Goal: Use online tool/utility: Utilize a website feature to perform a specific function

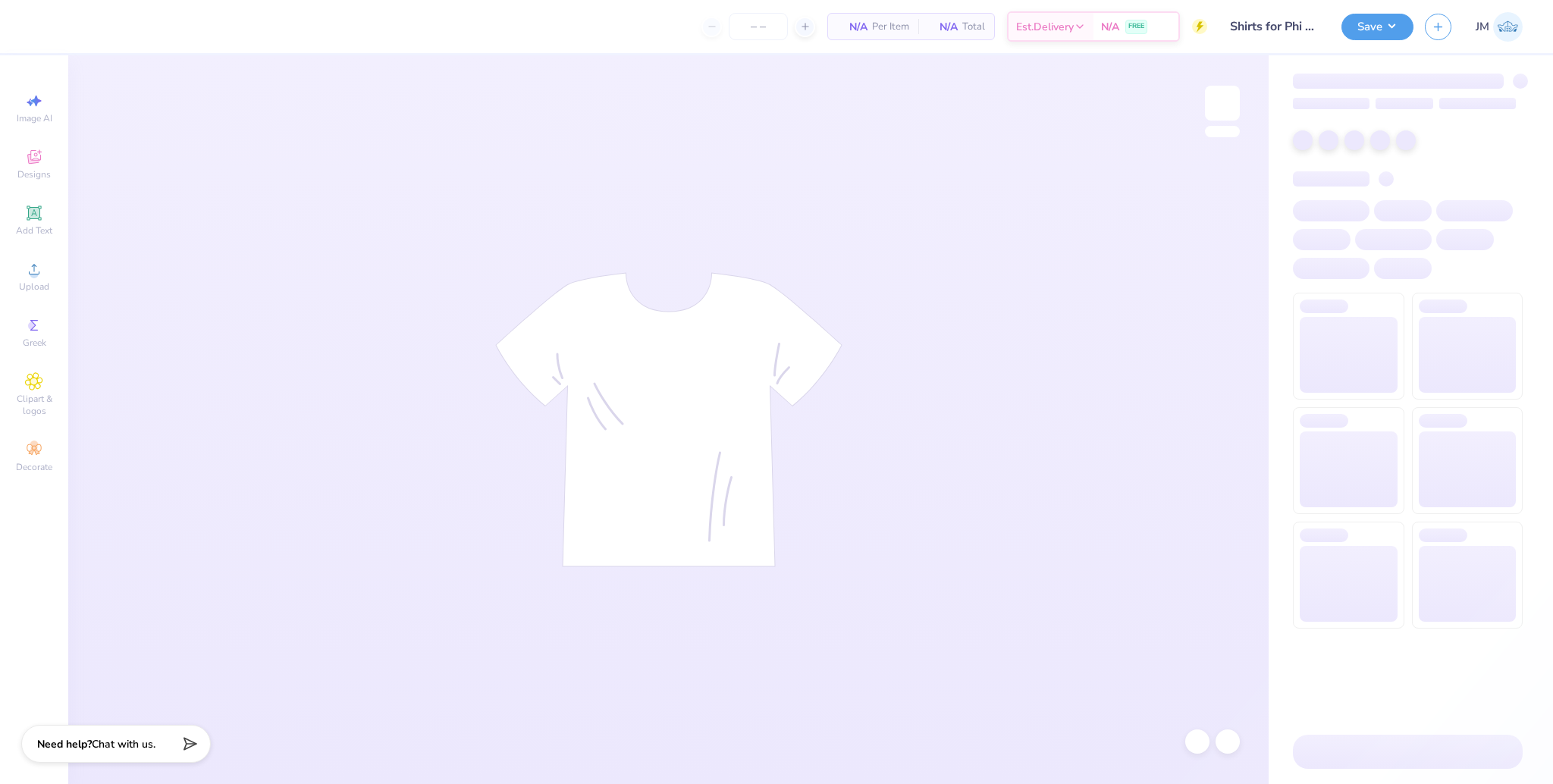
type input "50"
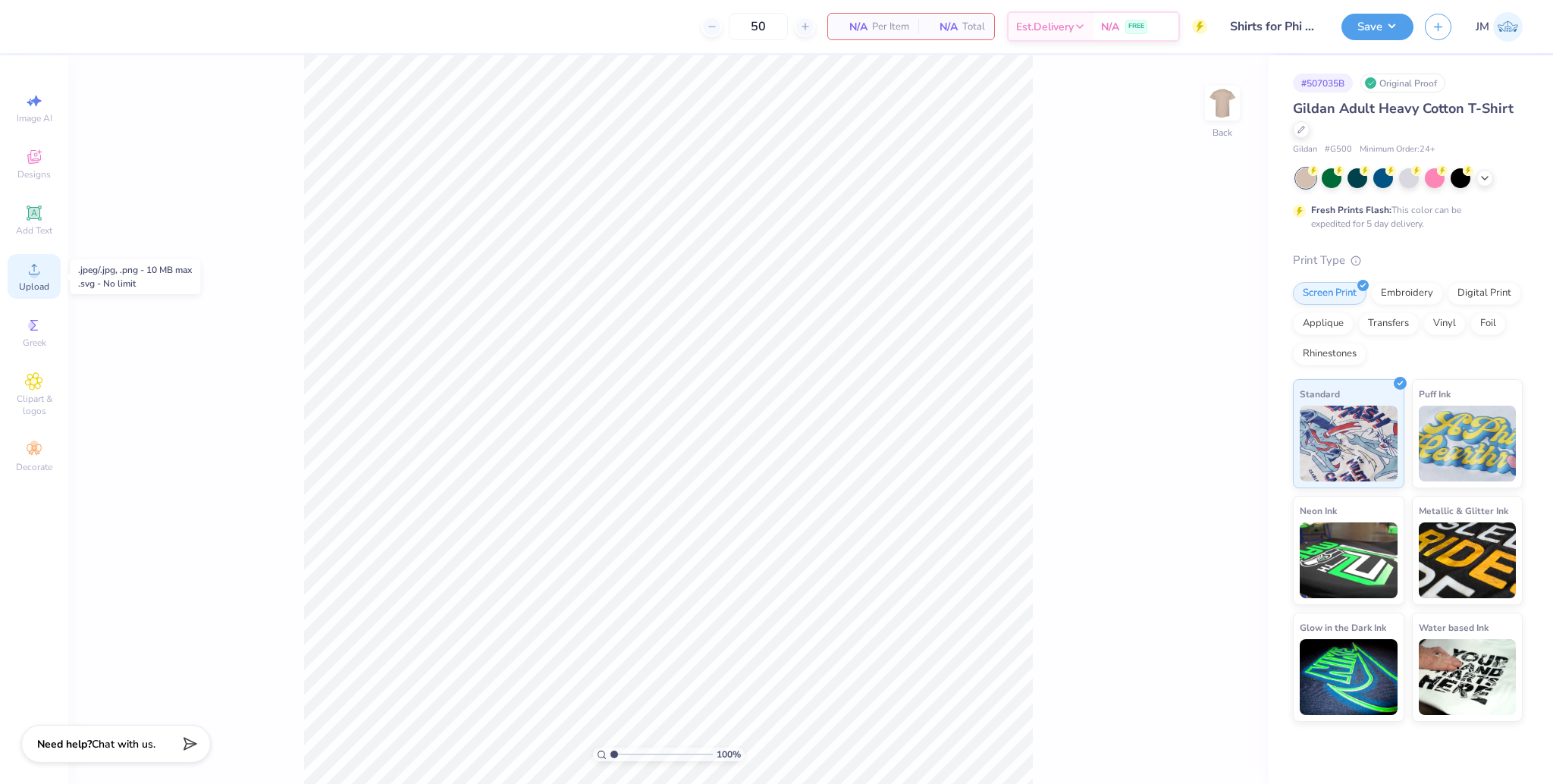
click at [29, 274] on icon at bounding box center [33, 269] width 18 height 18
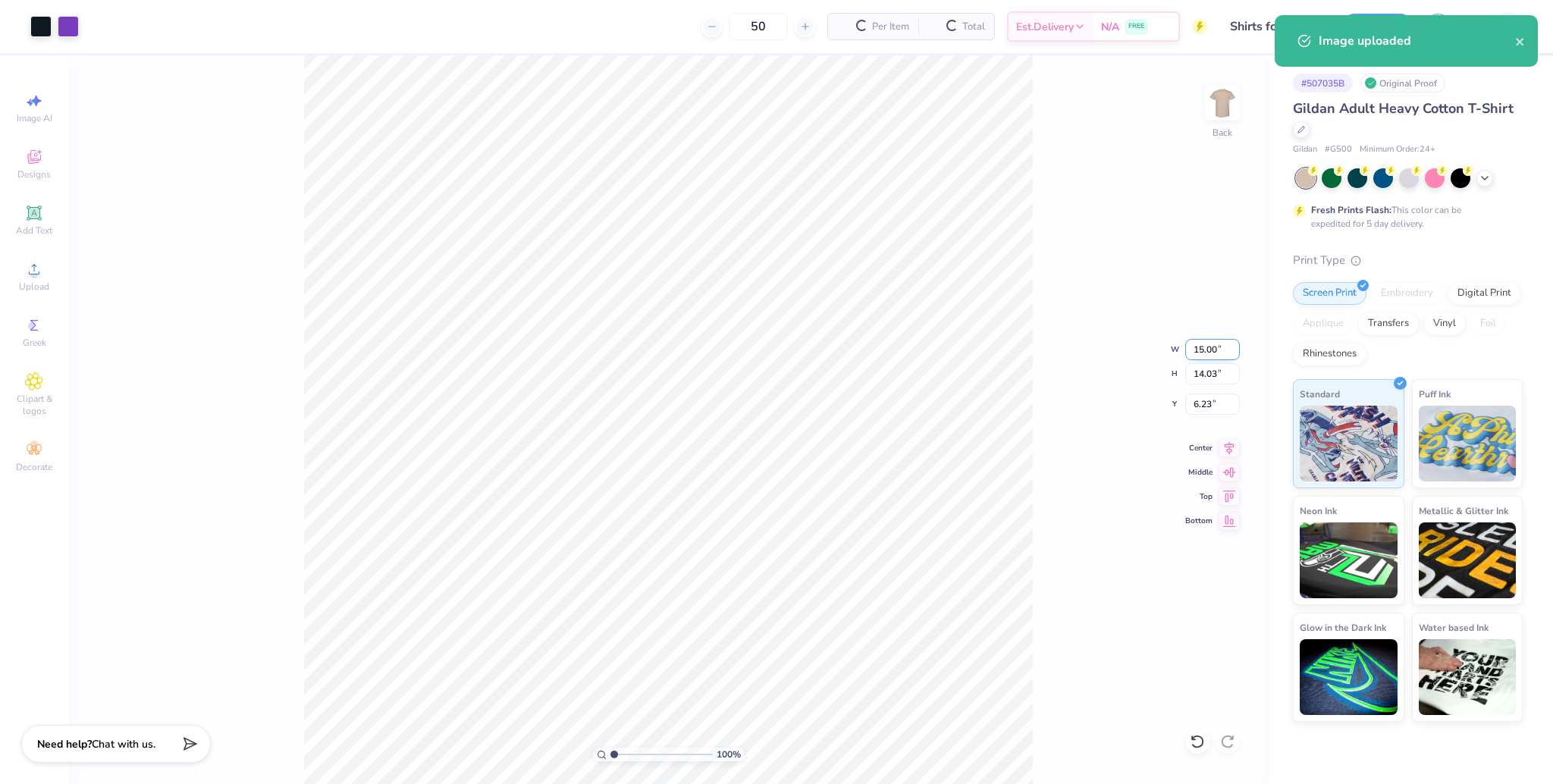
click at [1198, 345] on input "15.00" at bounding box center [1213, 349] width 54 height 22
type input "3.50"
type input "3.27"
type input "11.61"
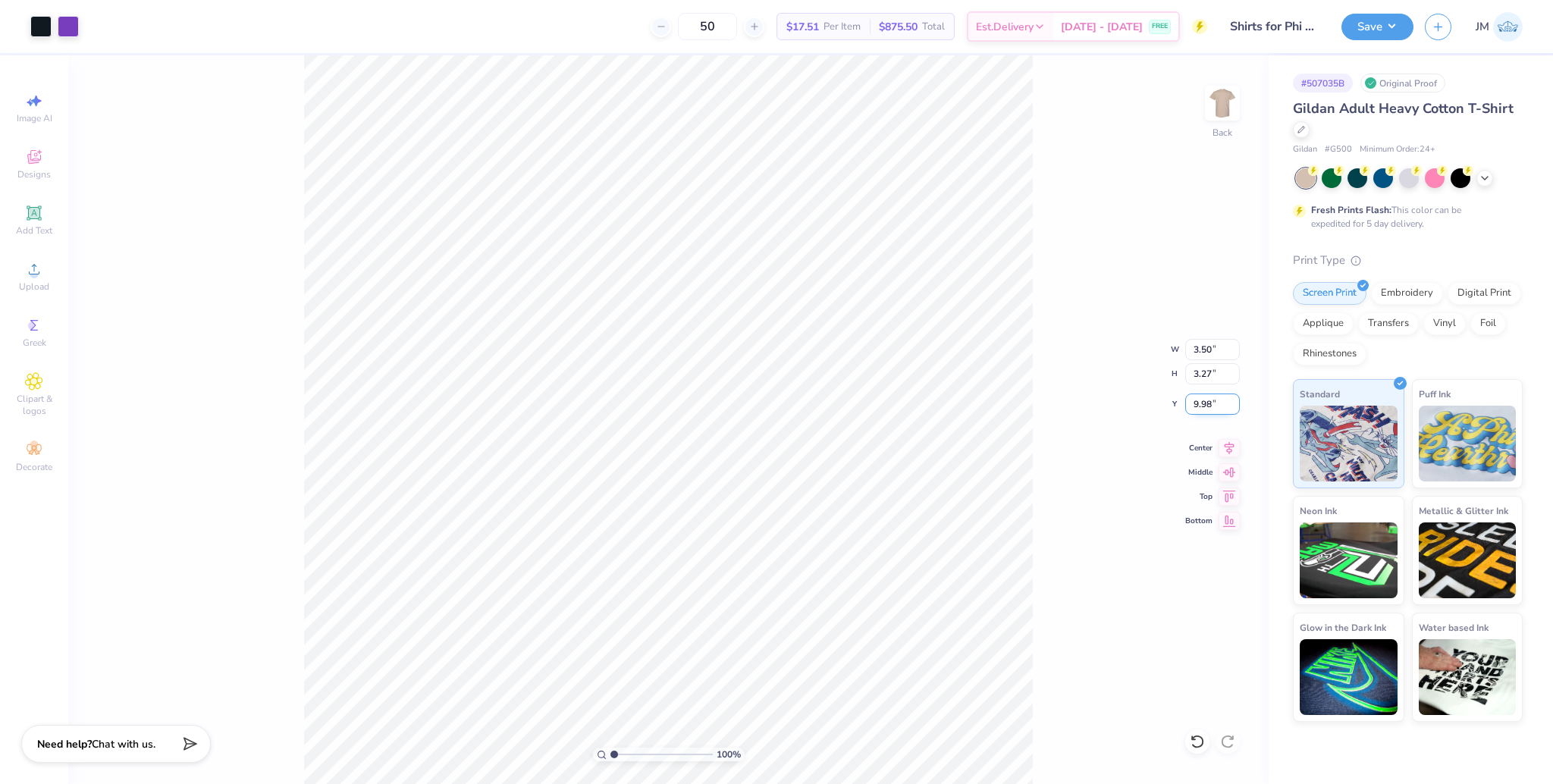
click at [1208, 406] on input "9.98" at bounding box center [1213, 404] width 54 height 22
type input "3.00"
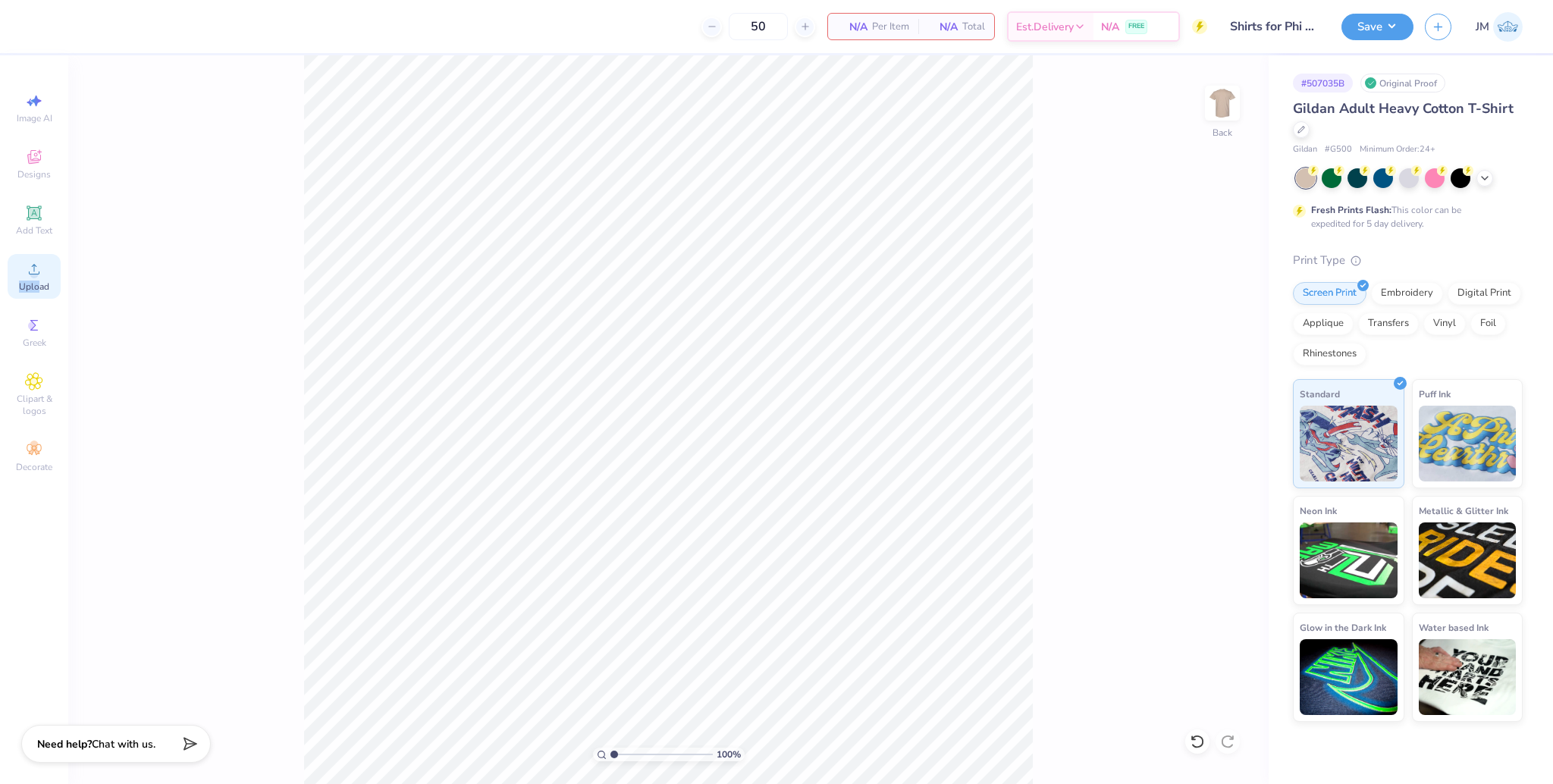
click at [40, 278] on div "Upload" at bounding box center [34, 276] width 53 height 45
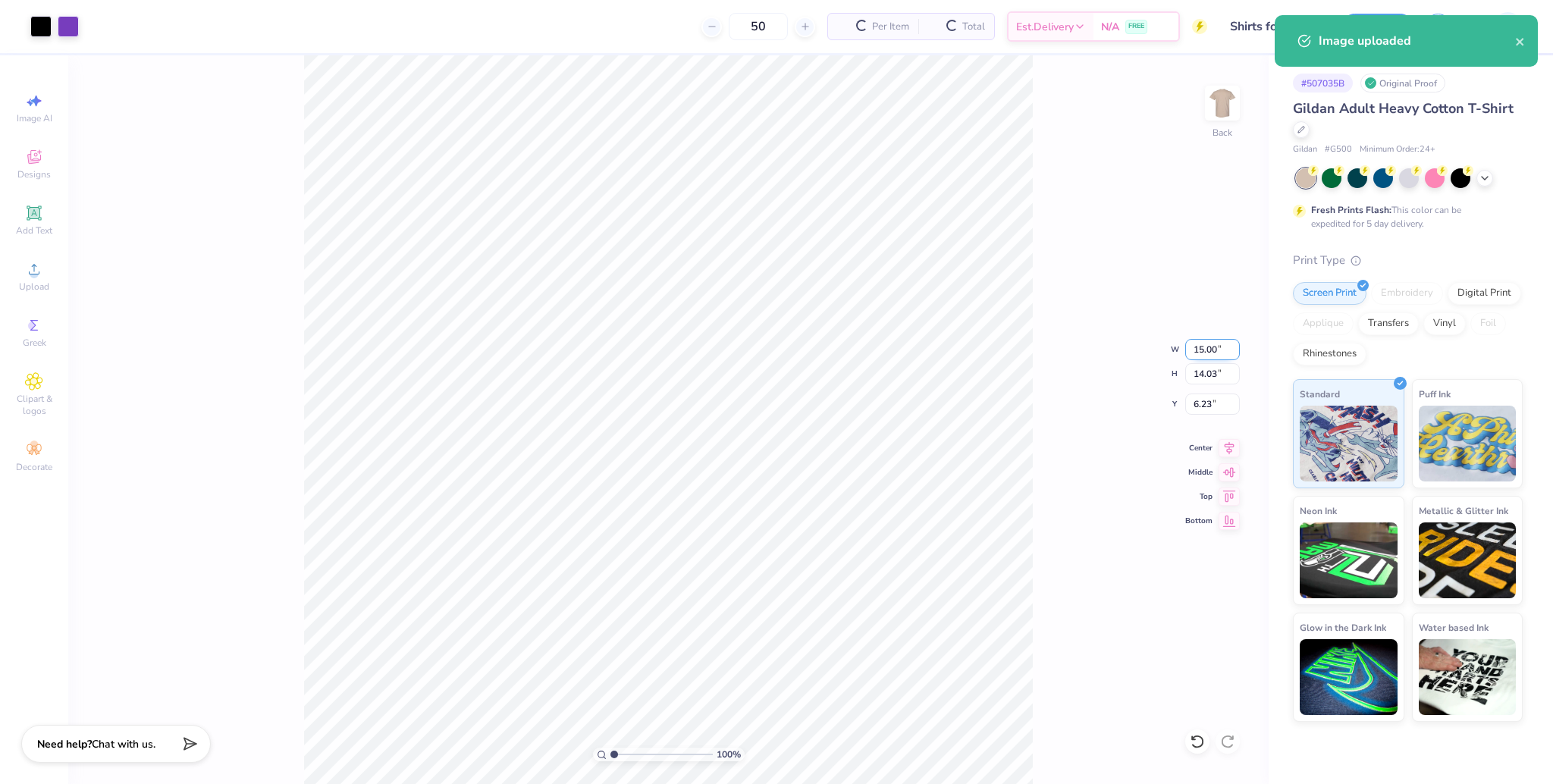
click at [1202, 357] on input "15.00" at bounding box center [1213, 349] width 54 height 22
type input "3.50"
type input "3.27"
type input "11.61"
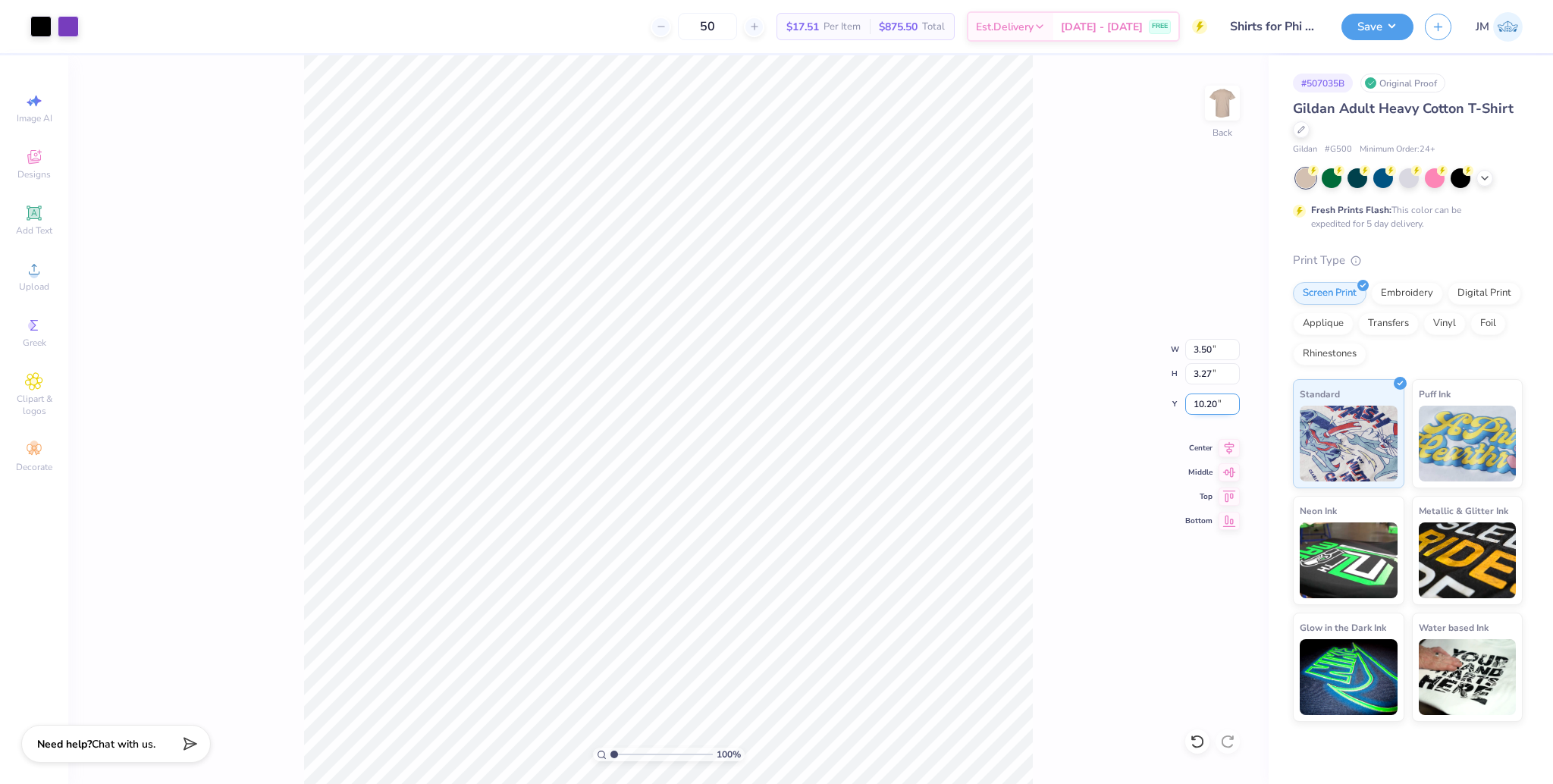
click at [1202, 407] on input "10.20" at bounding box center [1213, 404] width 54 height 22
type input "3.00"
click at [1250, 115] on div "100 % Back W 3.50 3.50 " H 3.27 3.27 " Y 3.00 3.00 " Center Middle Top Bottom" at bounding box center [669, 419] width 1201 height 728
click at [1239, 113] on div at bounding box center [1223, 104] width 70 height 70
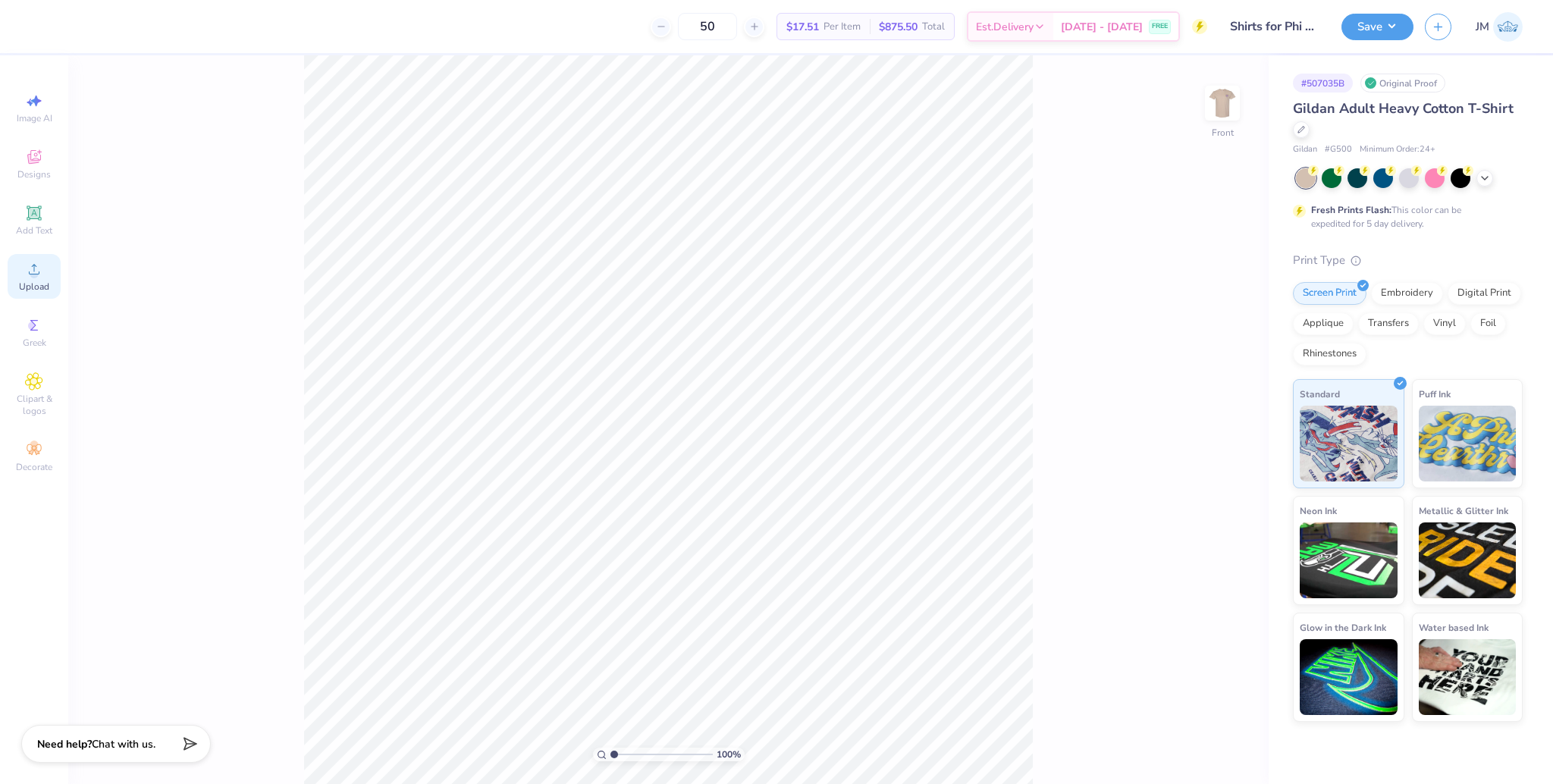
click at [33, 284] on span "Upload" at bounding box center [34, 286] width 30 height 12
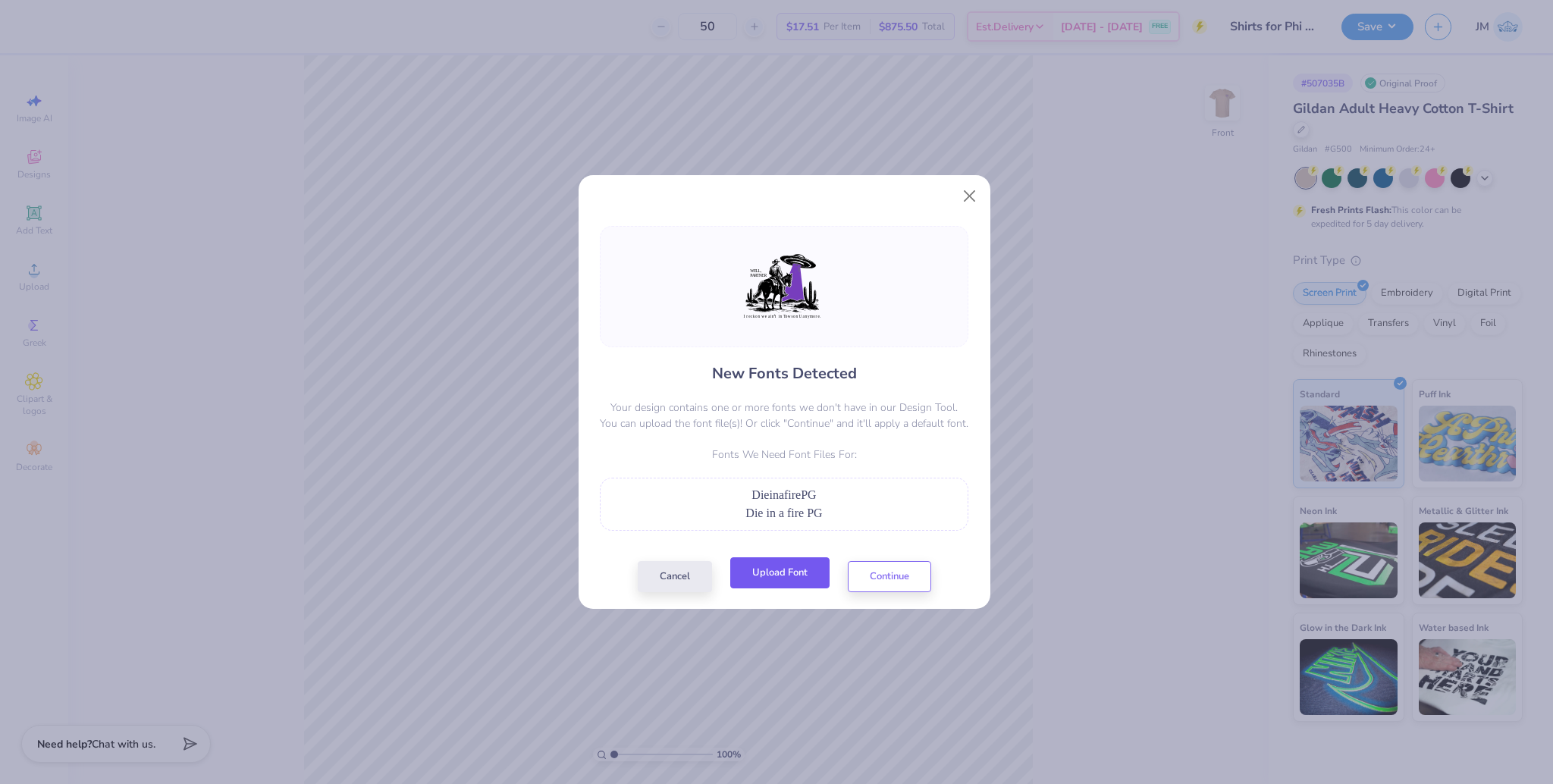
click at [790, 586] on button "Upload Font" at bounding box center [780, 572] width 100 height 31
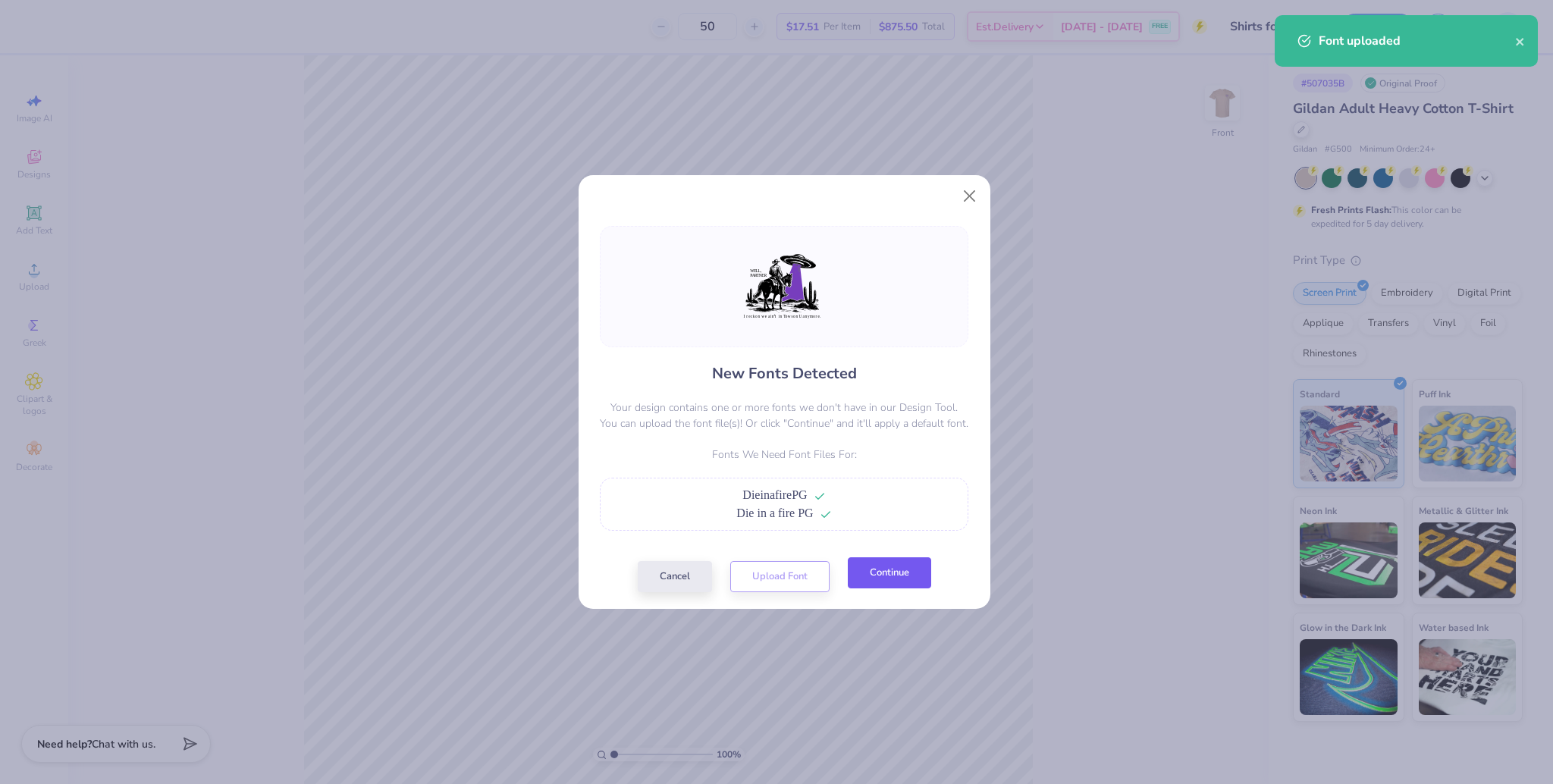
click at [918, 563] on button "Continue" at bounding box center [890, 572] width 84 height 31
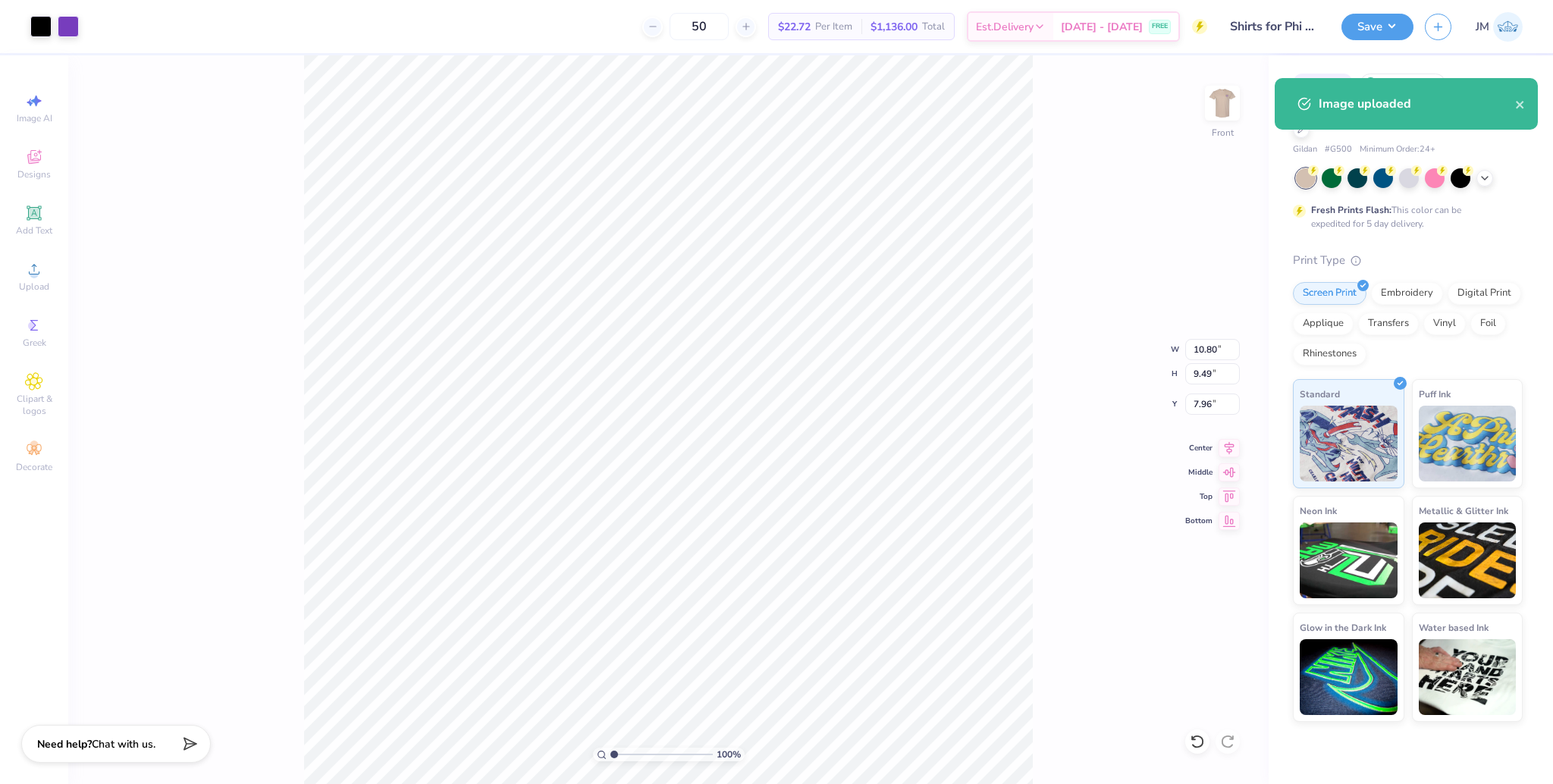
type input "10.80"
type input "9.49"
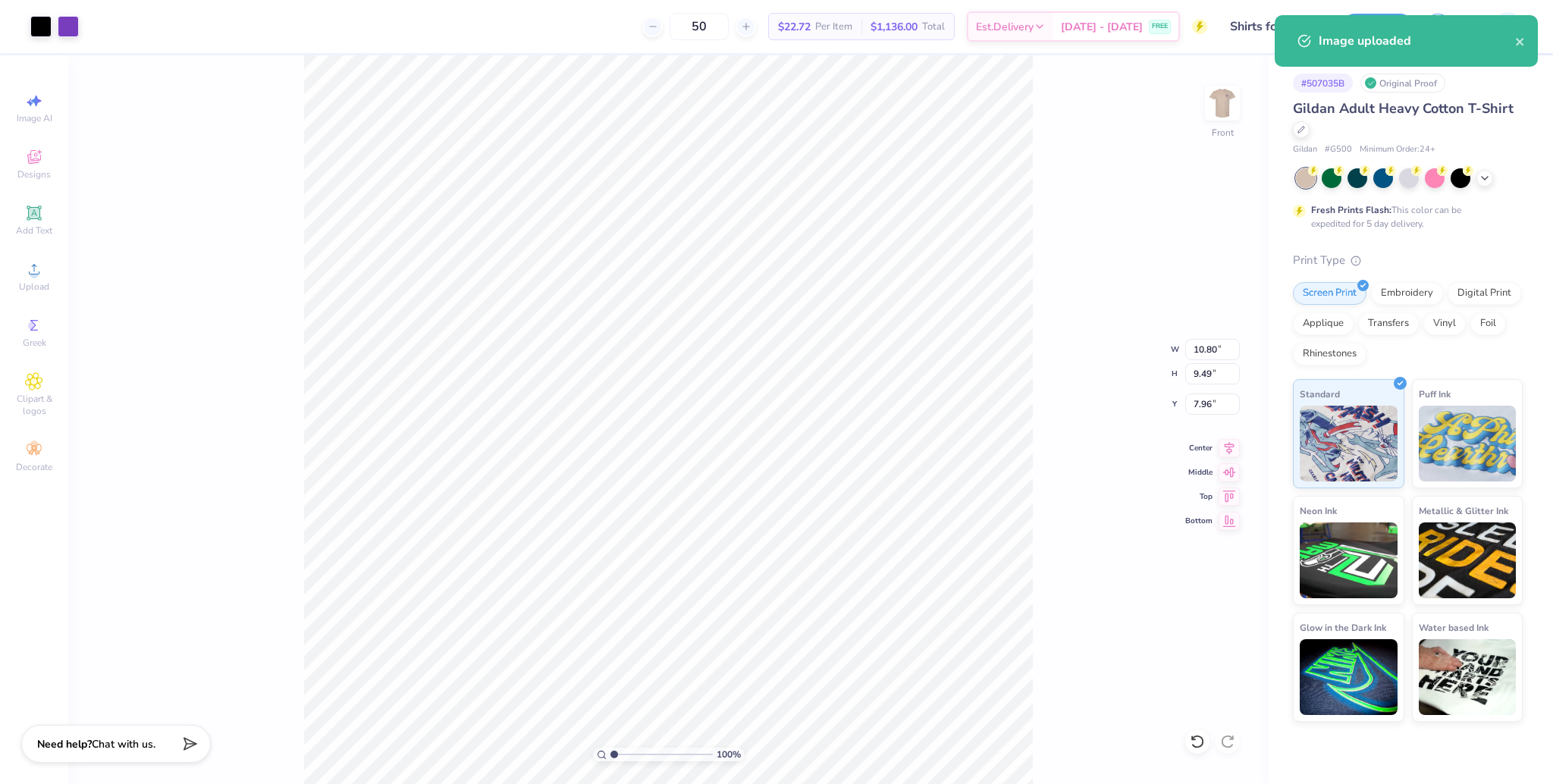
type input "6.97"
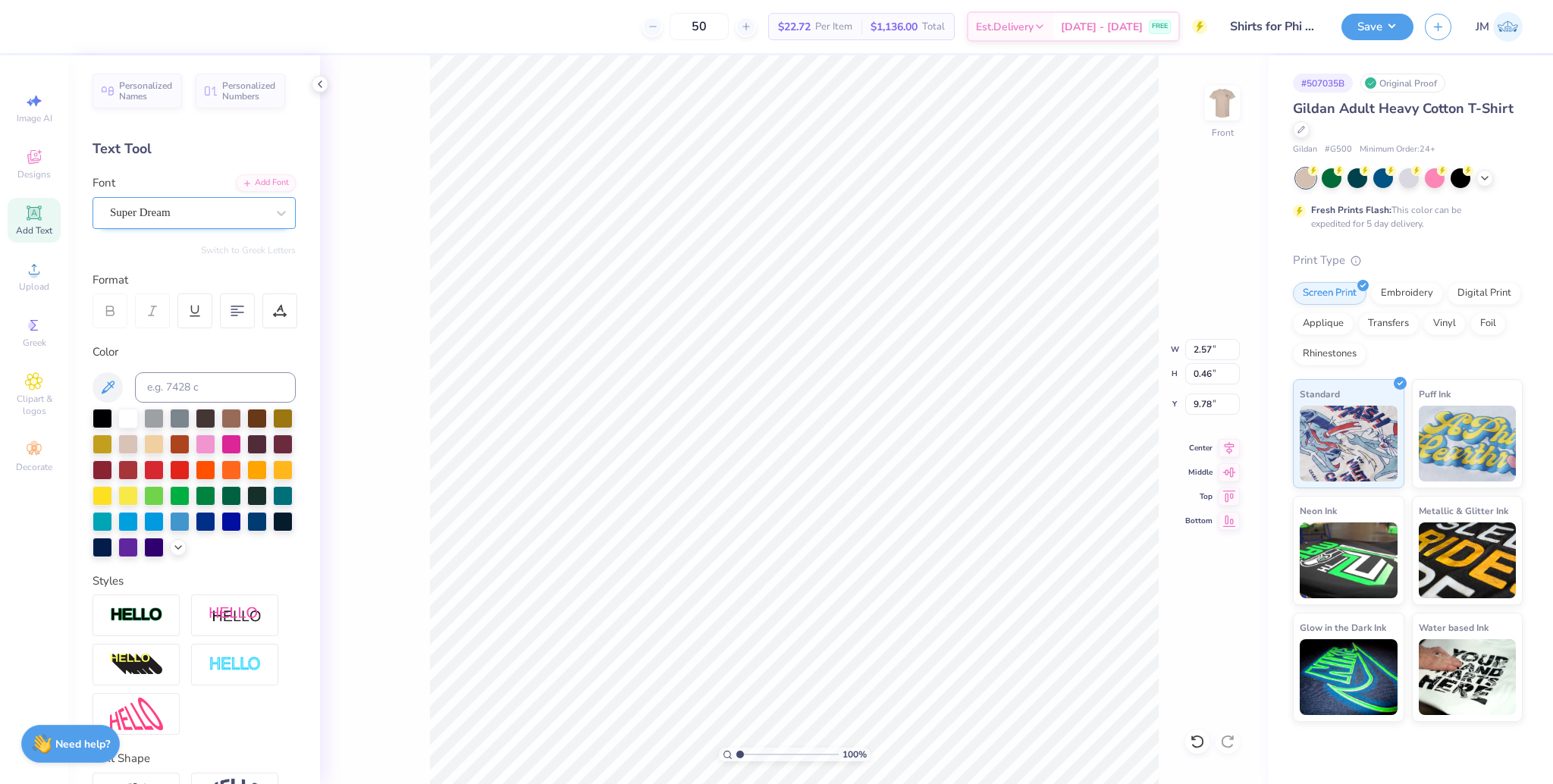
click at [177, 218] on div "Super Dream" at bounding box center [188, 212] width 159 height 23
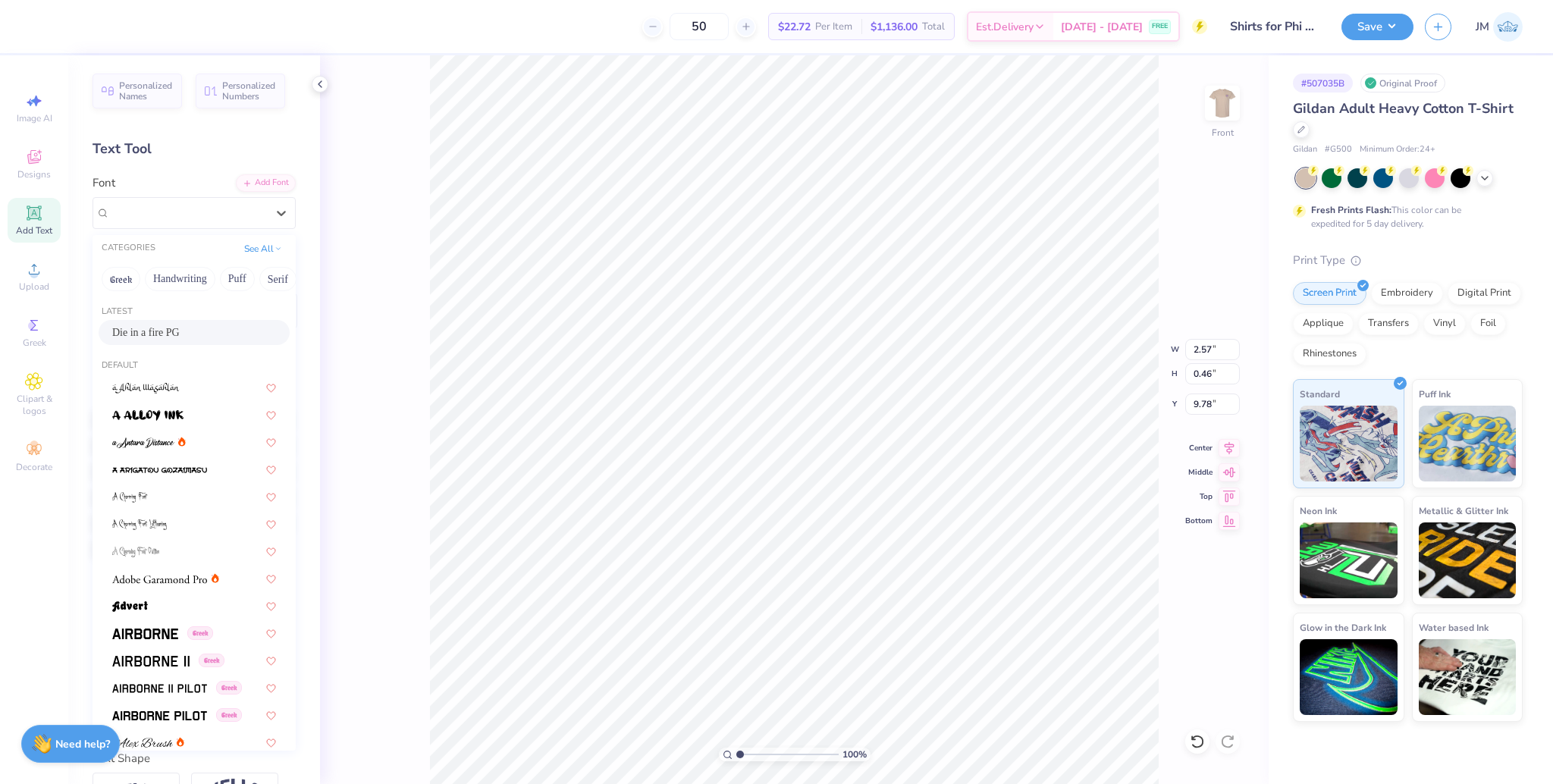
click at [151, 320] on div "Die in a fire PG" at bounding box center [195, 331] width 191 height 25
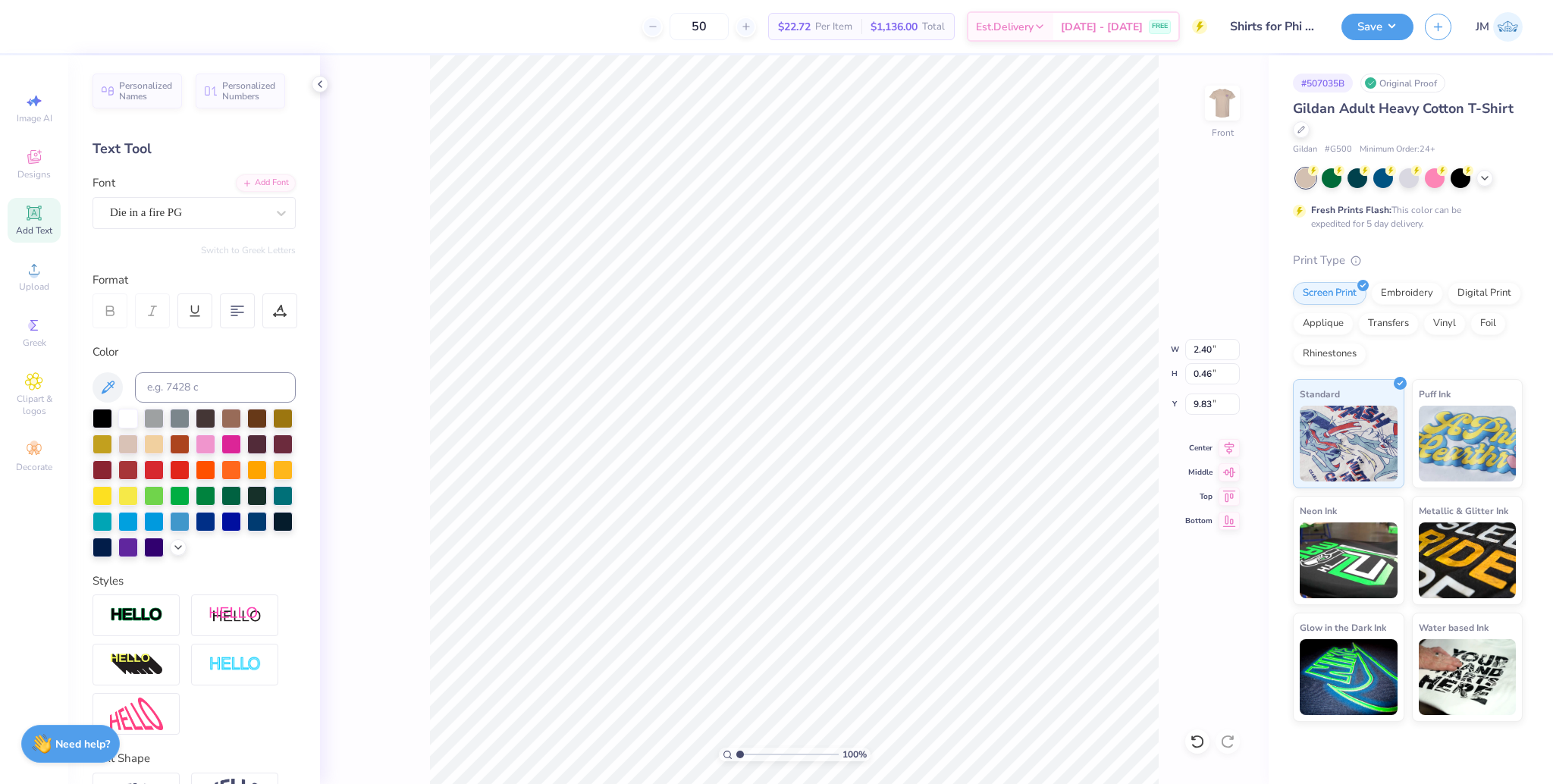
type input "2.40"
type input "9.83"
type input "1.70"
type input "0.54"
type input "9.19"
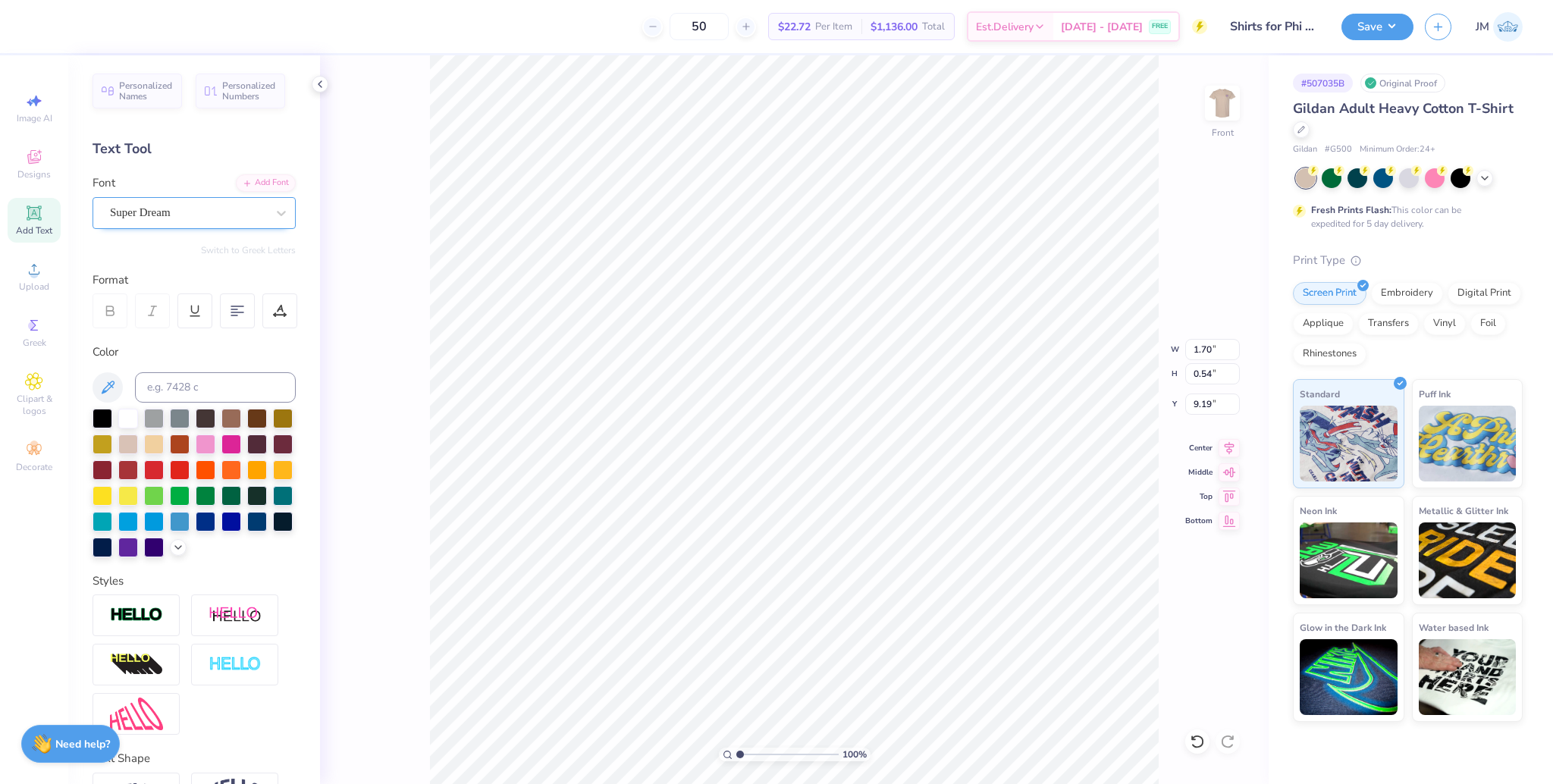
click at [147, 218] on div "Super Dream" at bounding box center [188, 212] width 159 height 23
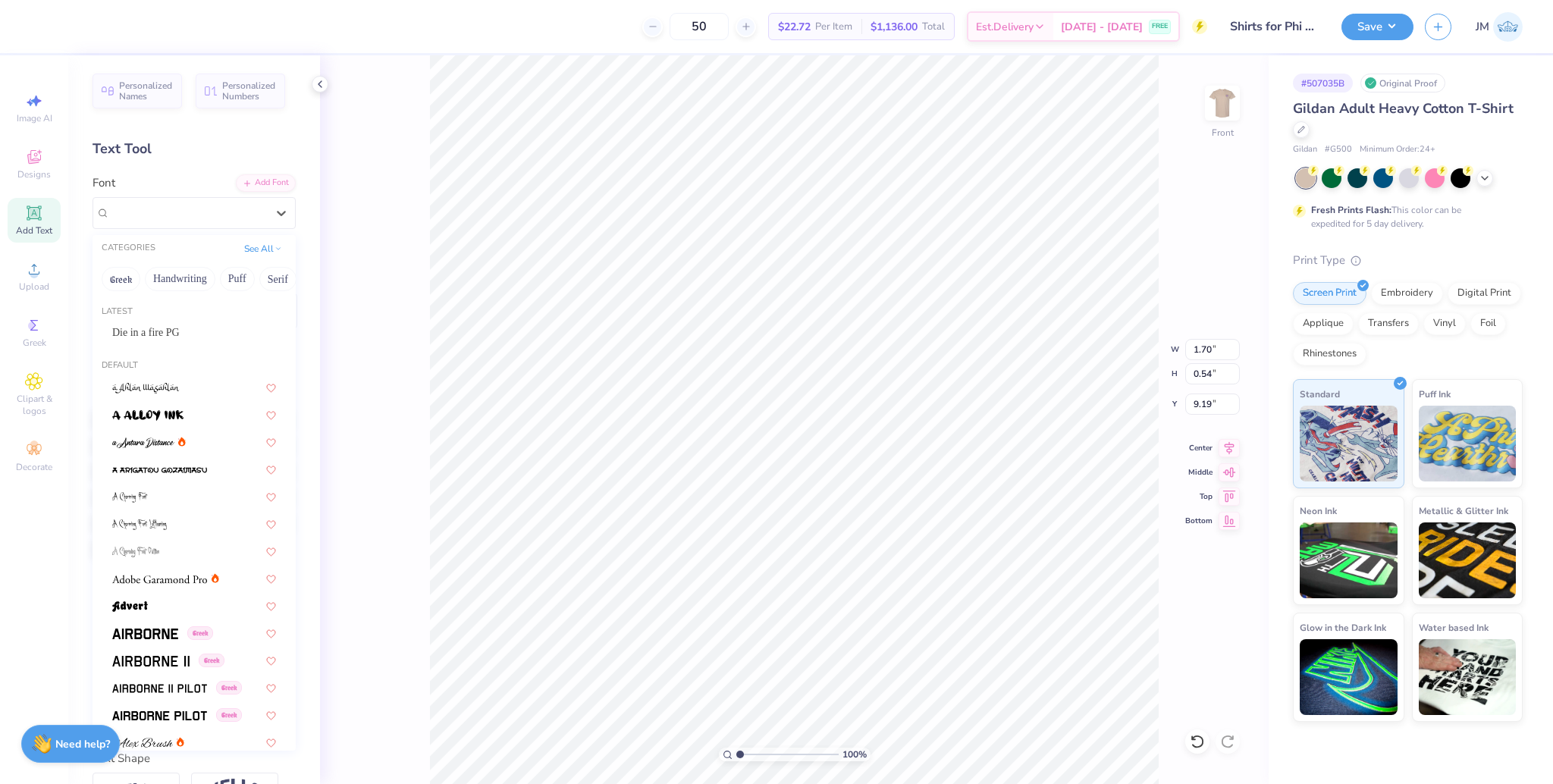
click at [153, 317] on div "Latest" at bounding box center [194, 312] width 203 height 13
click at [154, 324] on span "Die in a fire PG" at bounding box center [146, 332] width 68 height 16
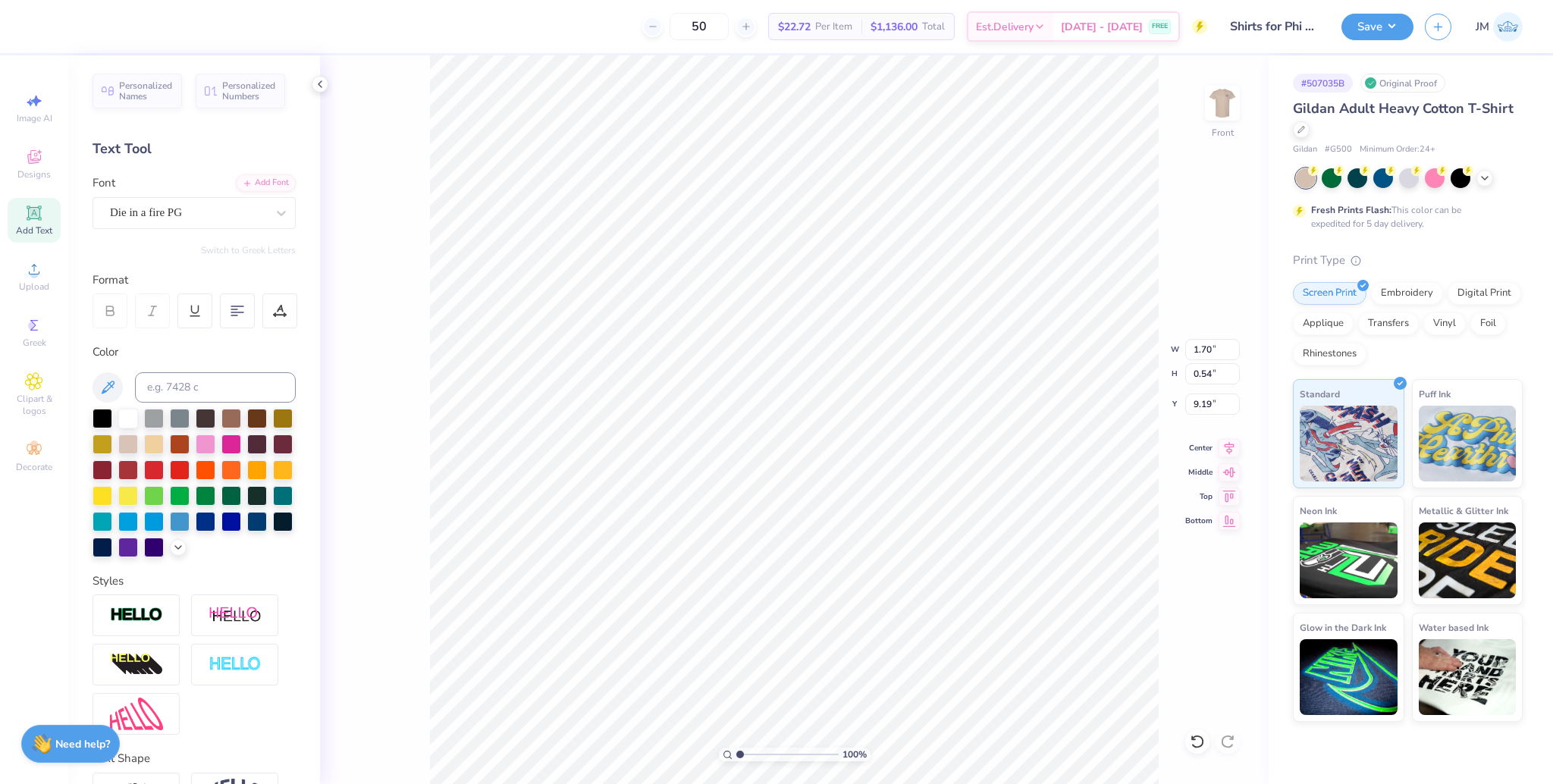
type input "1.61"
type input "0.48"
type input "9.22"
type input "8.36"
type input "0.62"
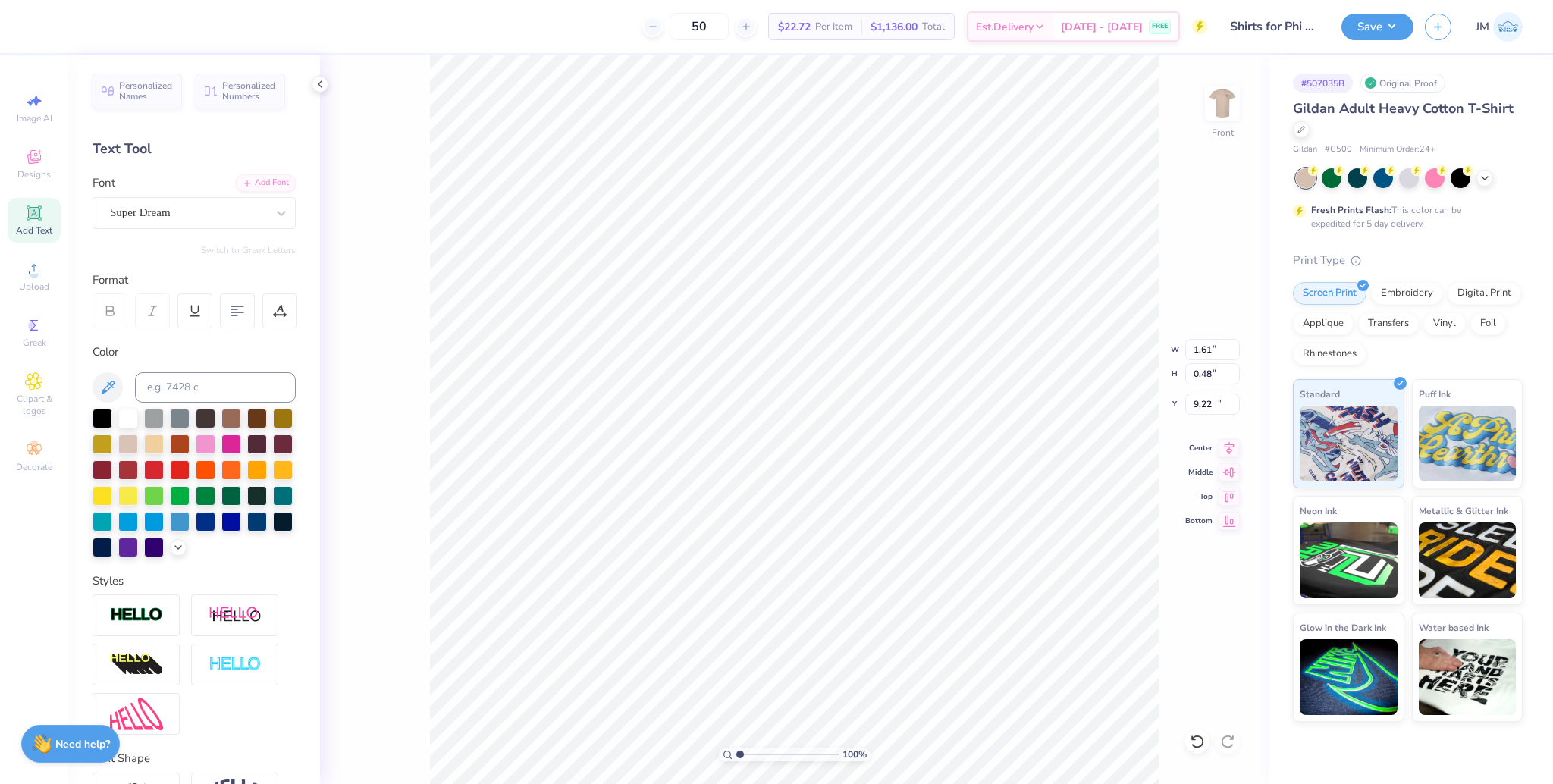
type input "15.84"
click at [164, 210] on div "Super Dream" at bounding box center [188, 212] width 159 height 23
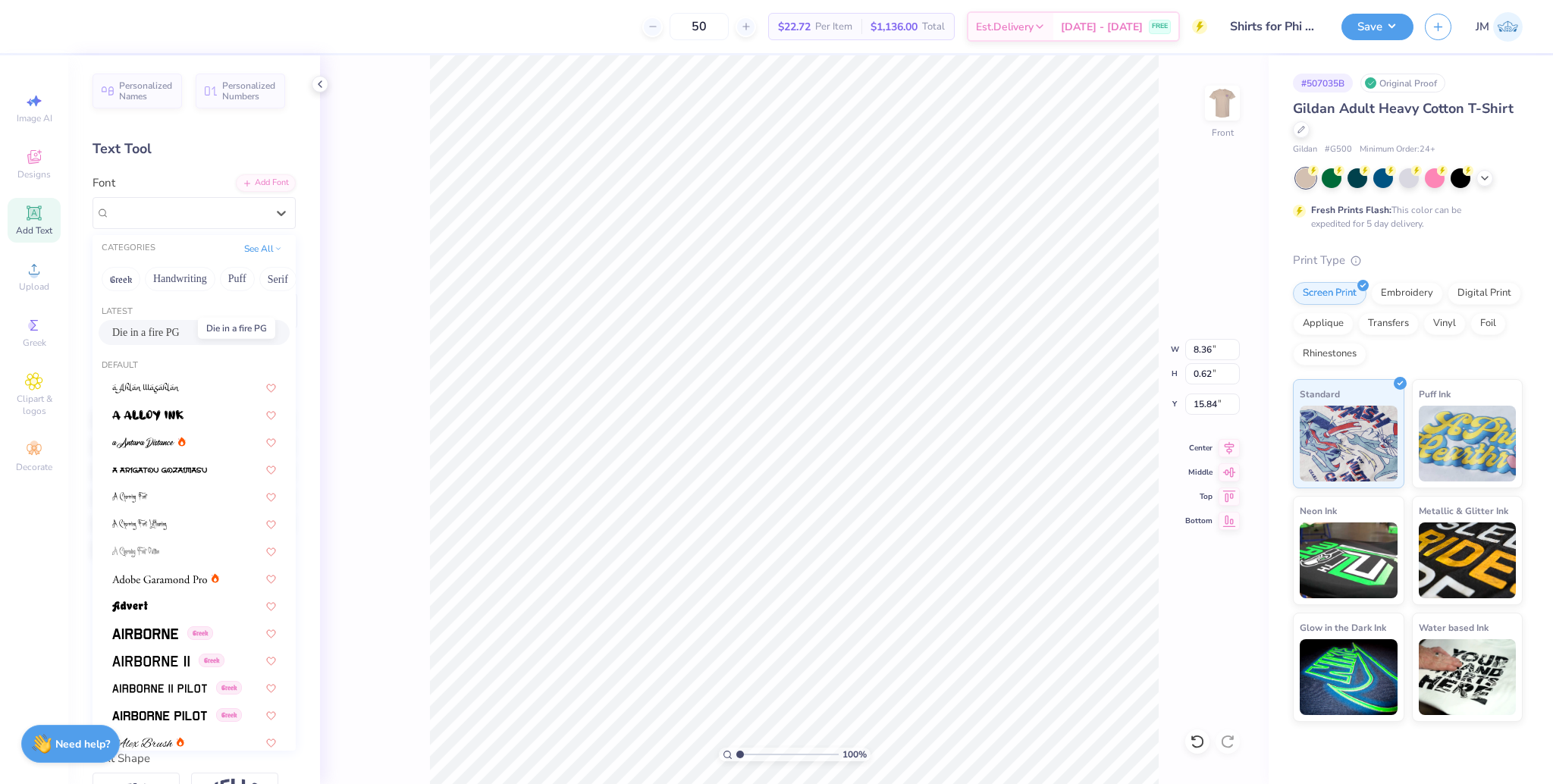
click at [163, 327] on span "Die in a fire PG" at bounding box center [146, 332] width 68 height 16
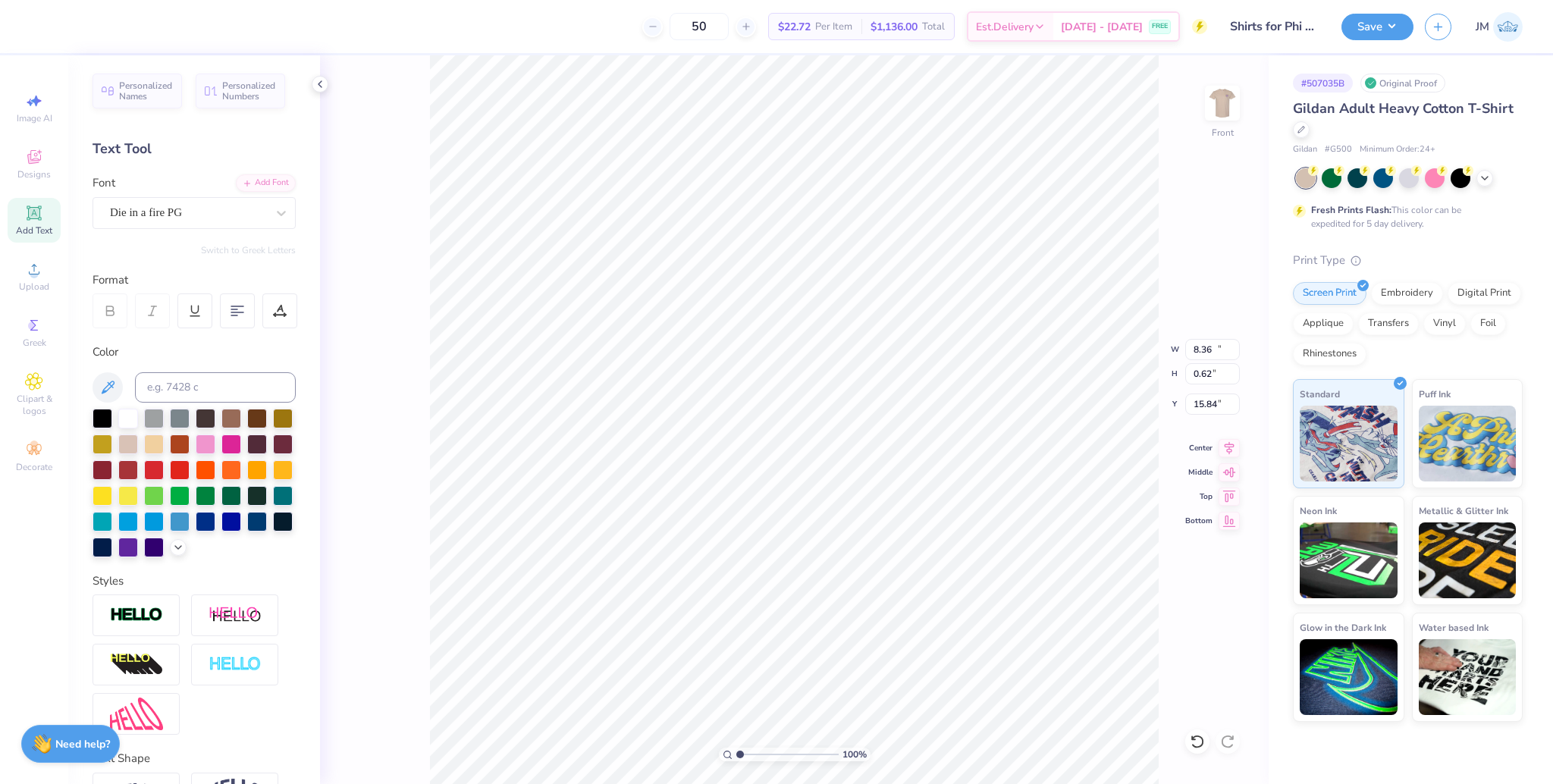
type input "11.31"
type input "0.53"
type input "15.88"
type input "2.71"
click at [757, 755] on input "range" at bounding box center [788, 754] width 102 height 14
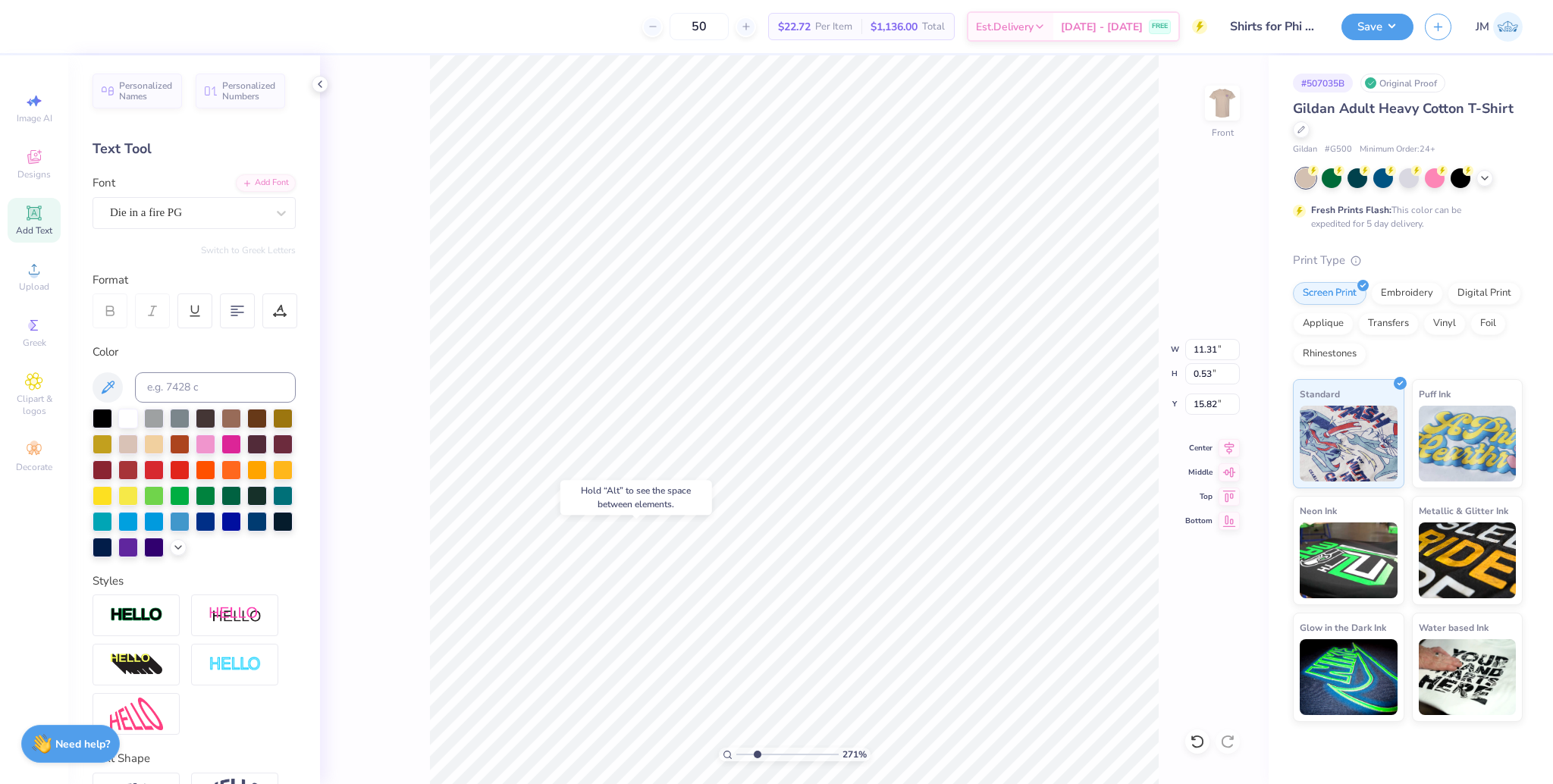
type input "15.82"
drag, startPoint x: 756, startPoint y: 755, endPoint x: 780, endPoint y: 749, distance: 24.7
type input "4.93"
click at [780, 749] on input "range" at bounding box center [788, 754] width 102 height 14
type input "15.78"
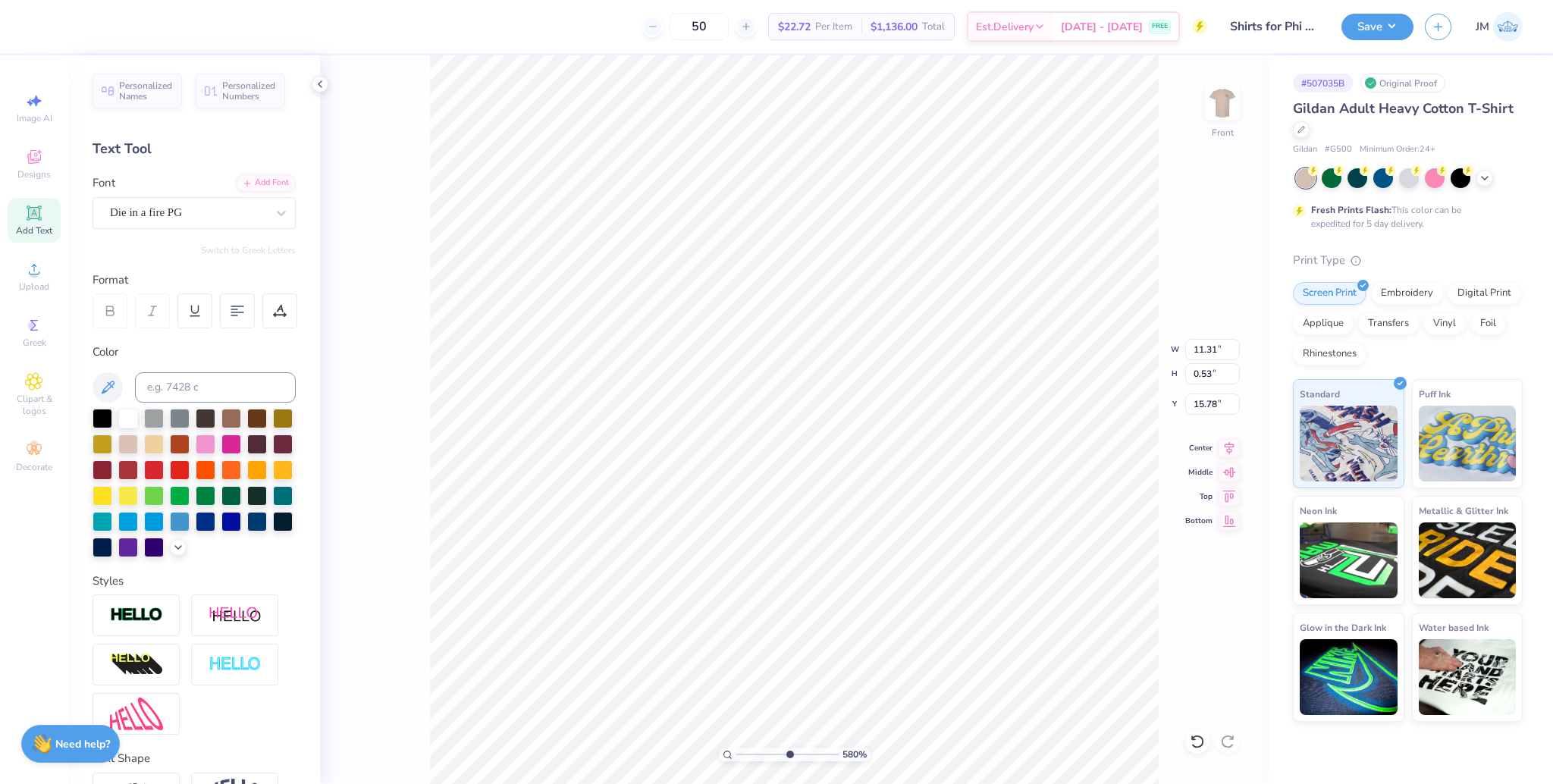
drag, startPoint x: 779, startPoint y: 754, endPoint x: 788, endPoint y: 753, distance: 9.1
type input "5.8"
click at [788, 753] on input "range" at bounding box center [788, 754] width 102 height 14
type input "15.82"
type input "1"
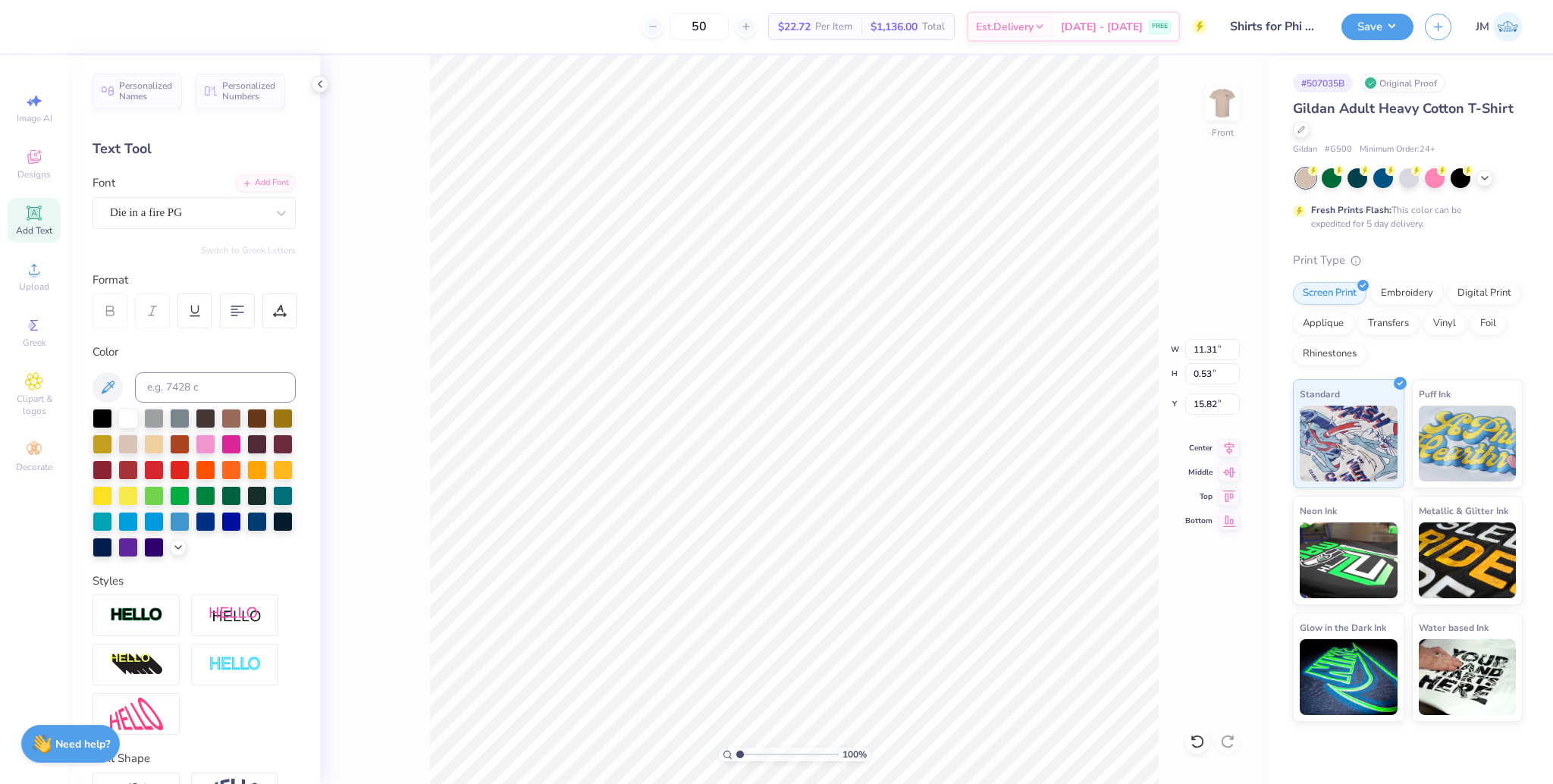
click at [737, 747] on input "range" at bounding box center [788, 754] width 102 height 14
click at [821, 617] on li "Group" at bounding box center [830, 617] width 119 height 29
type input "10.80"
type input "8.59"
click at [864, 614] on li "Group" at bounding box center [875, 617] width 119 height 29
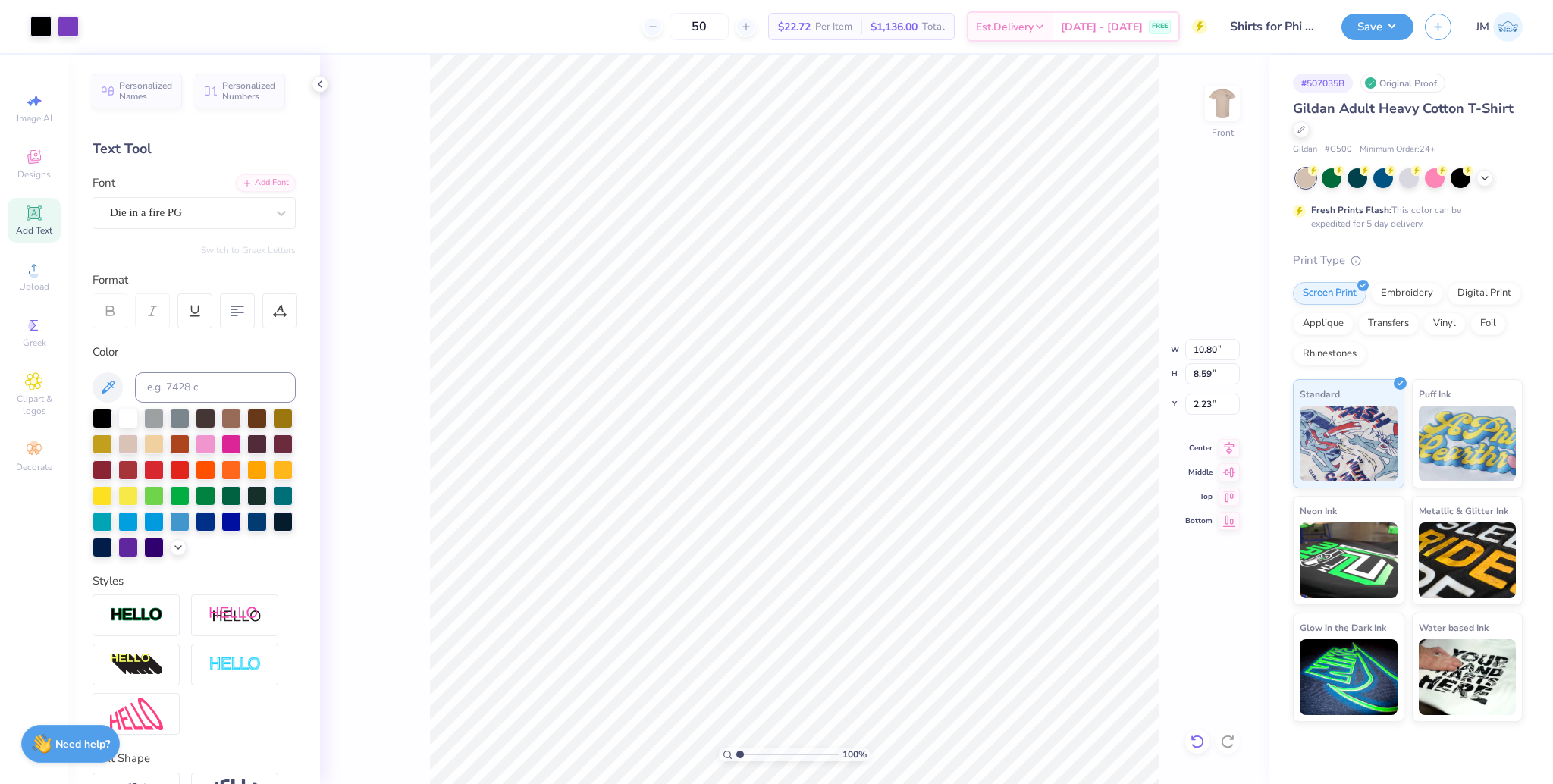
click at [1197, 743] on icon at bounding box center [1197, 741] width 15 height 15
type input "6.97"
click at [1237, 456] on div "100 % Front W 11.31 H 9.39 Y 6.97 Center Middle Top Bottom" at bounding box center [794, 419] width 949 height 728
click at [1233, 456] on div "100 % Front W 10.80 H 8.59 Y 6.93 Center Middle Top Bottom" at bounding box center [794, 419] width 949 height 728
click at [1236, 453] on icon at bounding box center [1229, 445] width 22 height 18
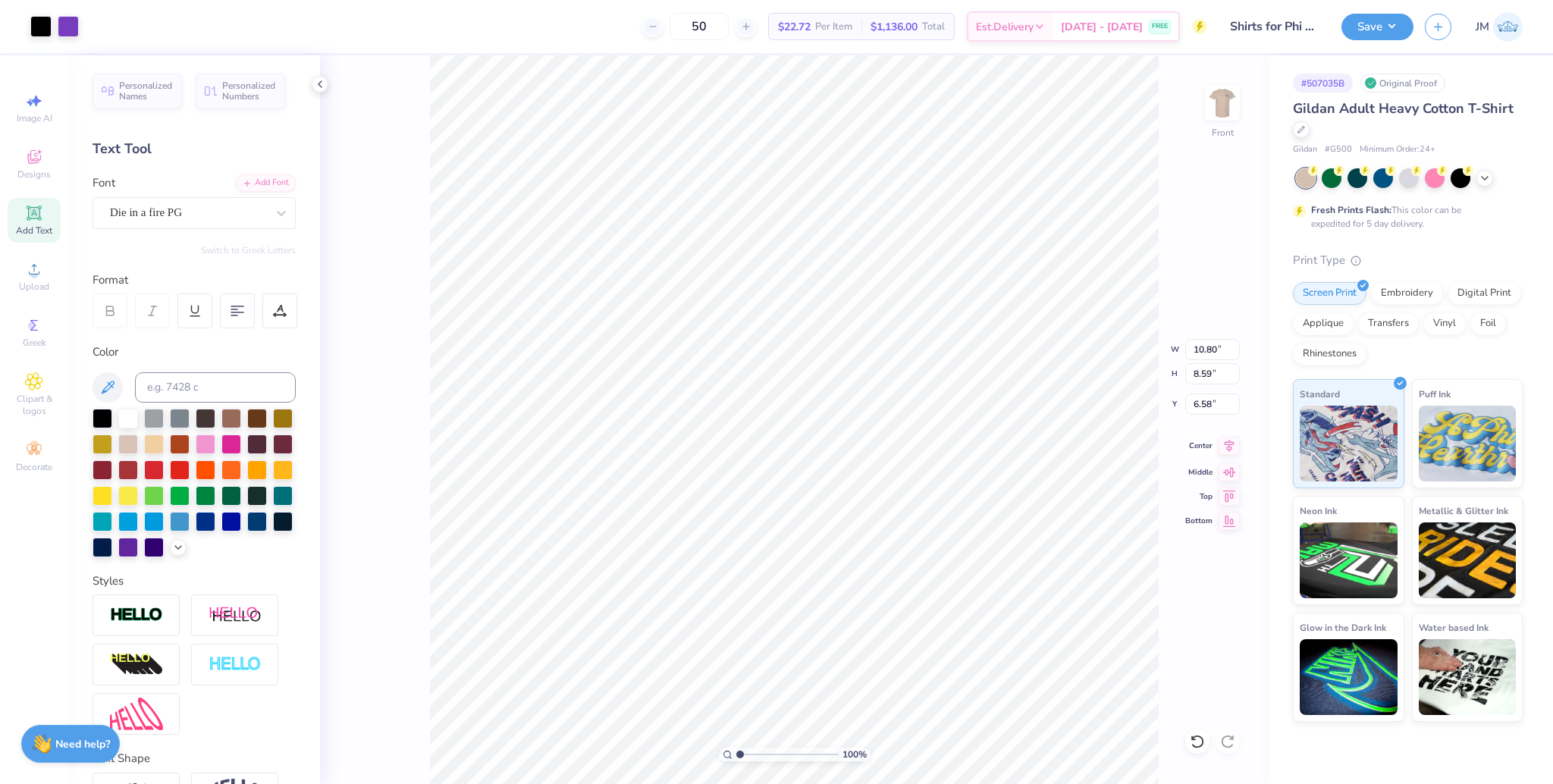
click at [1228, 449] on icon at bounding box center [1229, 445] width 22 height 18
type input "11.31"
type input "0.53"
type input "15.82"
click at [1231, 446] on icon at bounding box center [1229, 445] width 22 height 18
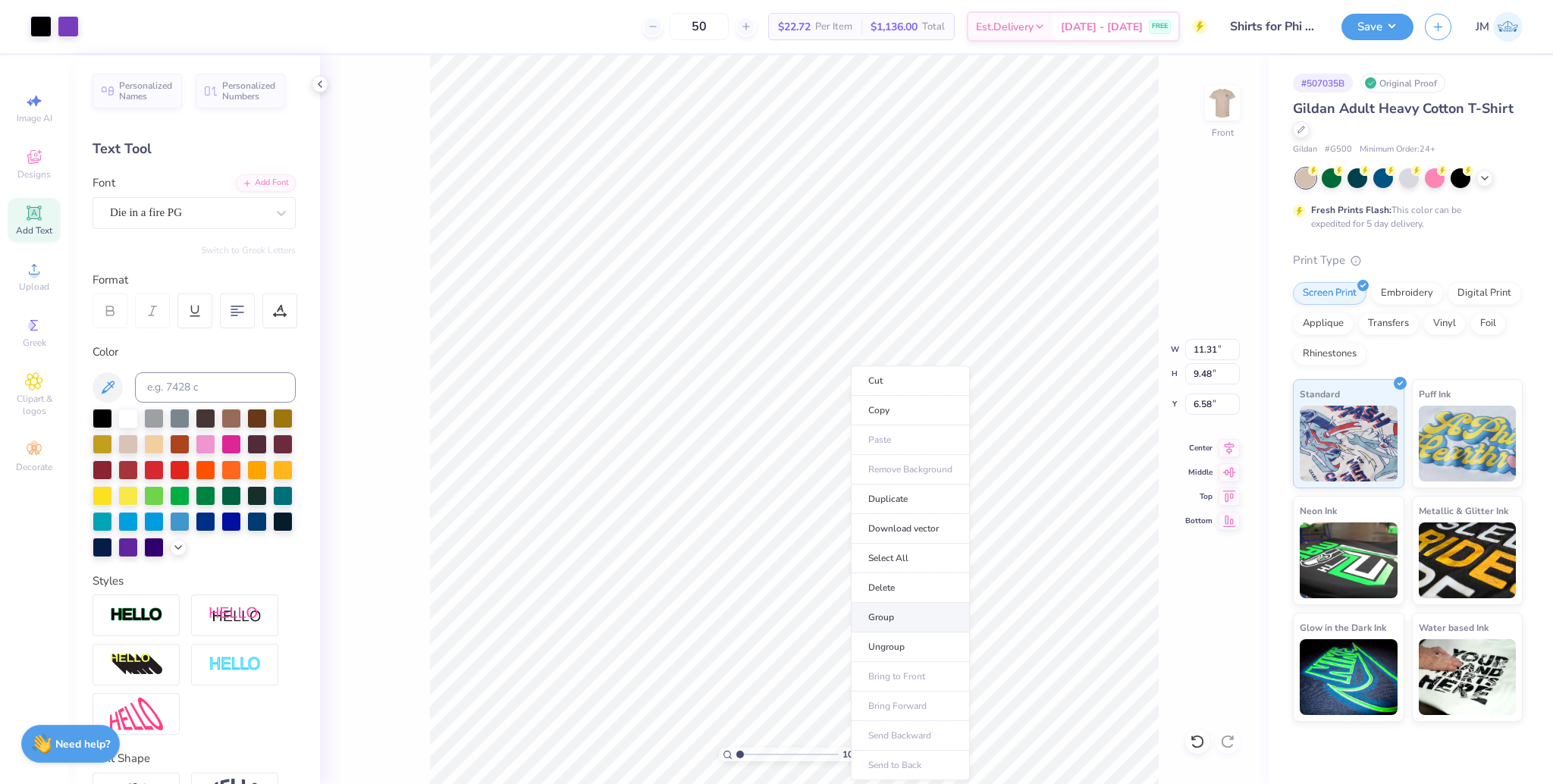
click at [901, 617] on li "Group" at bounding box center [910, 617] width 119 height 29
click at [1208, 353] on input "11.31" at bounding box center [1213, 349] width 54 height 22
type input "12.00"
type input "10.06"
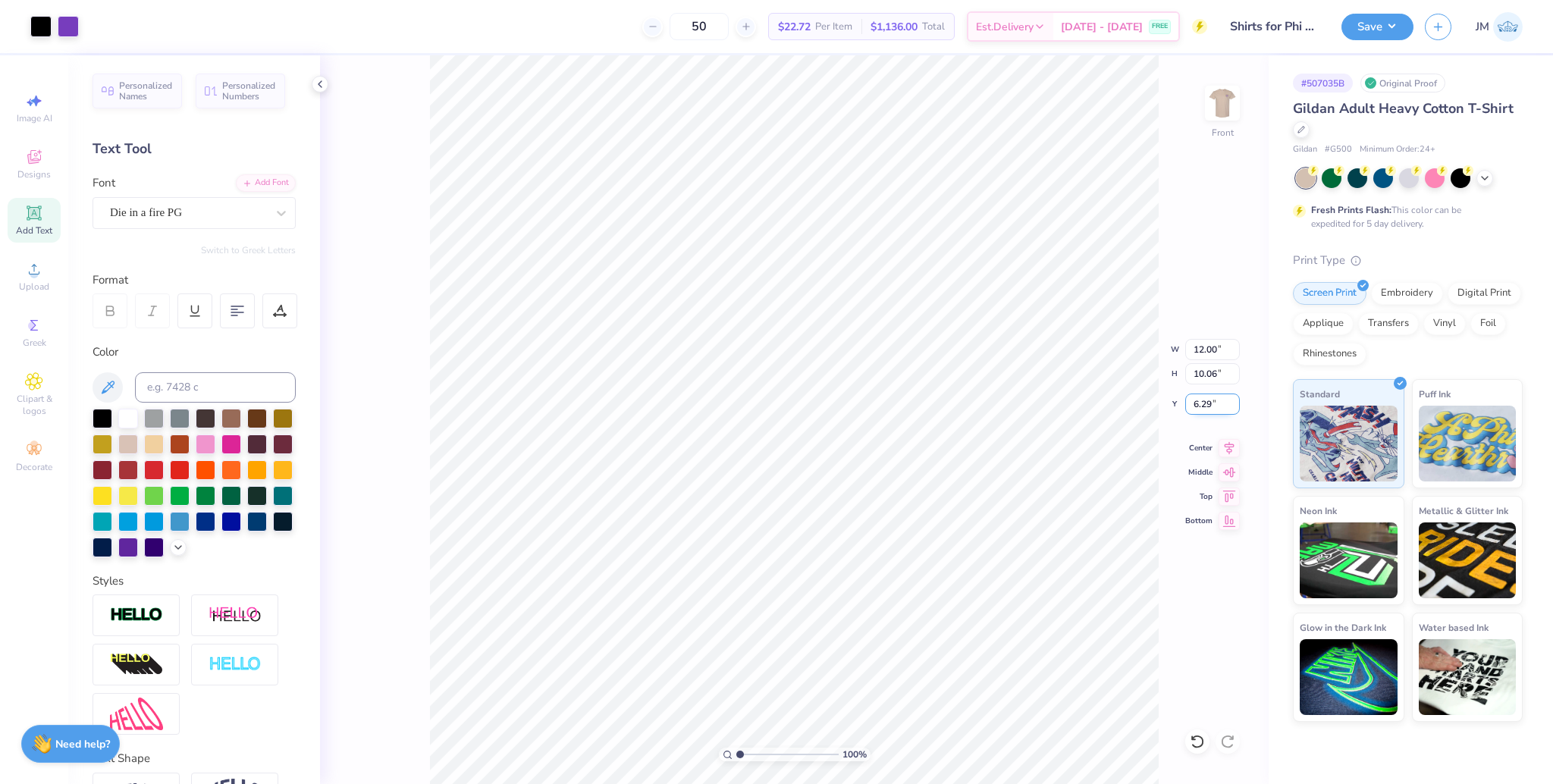
click at [1200, 407] on input "6.29" at bounding box center [1213, 404] width 54 height 22
type input "3.00"
click at [567, 35] on div "Art colors 50 $22.72 Per Item $1,136.00 Total Est. Delivery [DATE] - [DATE] FRE…" at bounding box center [776, 392] width 1553 height 784
click at [1228, 456] on div "100 % Front W 12.00 12.00 " H 10.06 10.06 " Y 3.00 3.00 " Center Middle Top Bot…" at bounding box center [794, 419] width 949 height 728
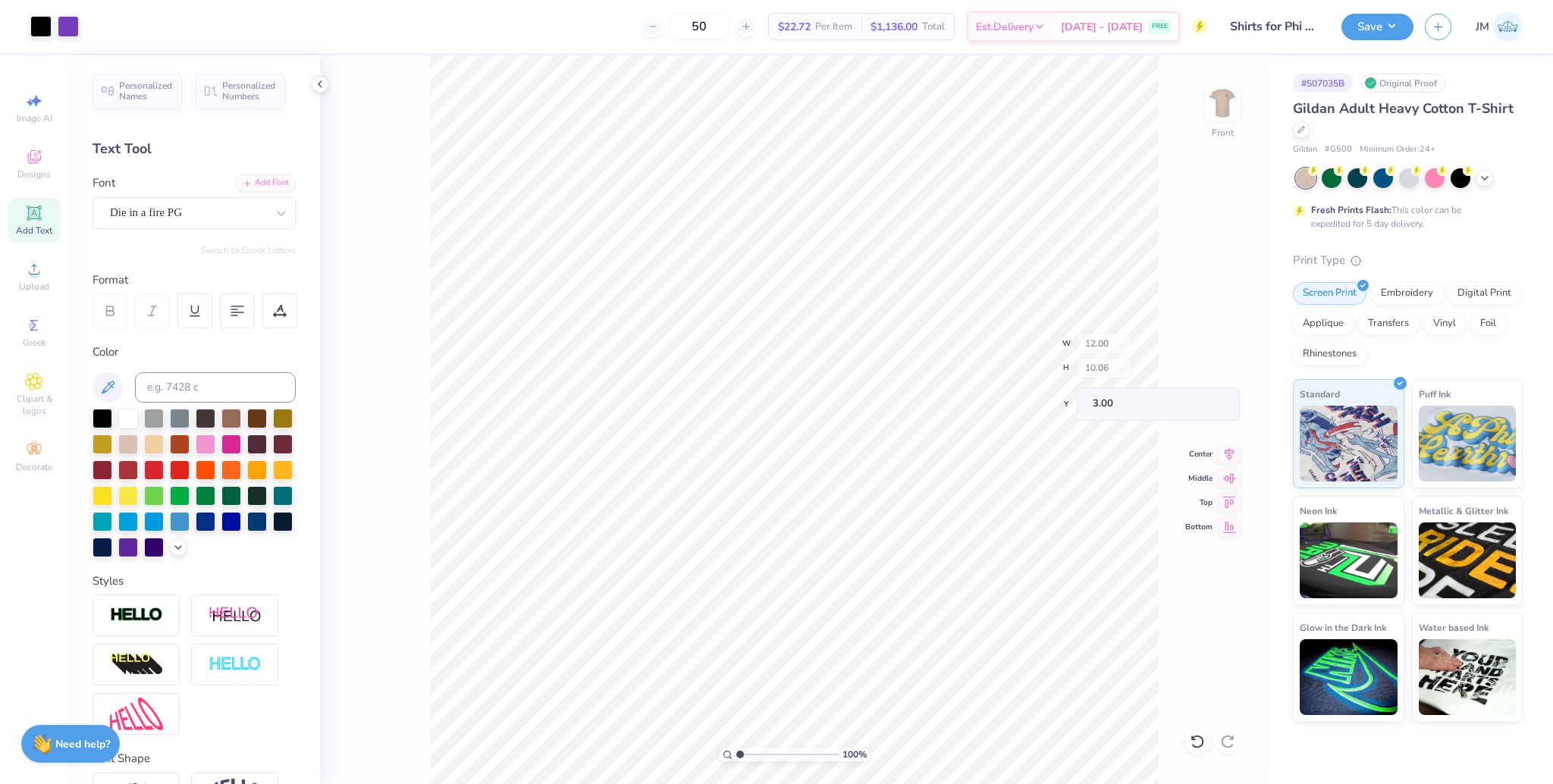
drag, startPoint x: 1230, startPoint y: 450, endPoint x: 1235, endPoint y: 390, distance: 60.2
click at [1230, 446] on icon at bounding box center [1229, 445] width 22 height 18
click at [1229, 101] on img at bounding box center [1222, 103] width 61 height 61
click at [1383, 25] on button "Save" at bounding box center [1378, 24] width 72 height 26
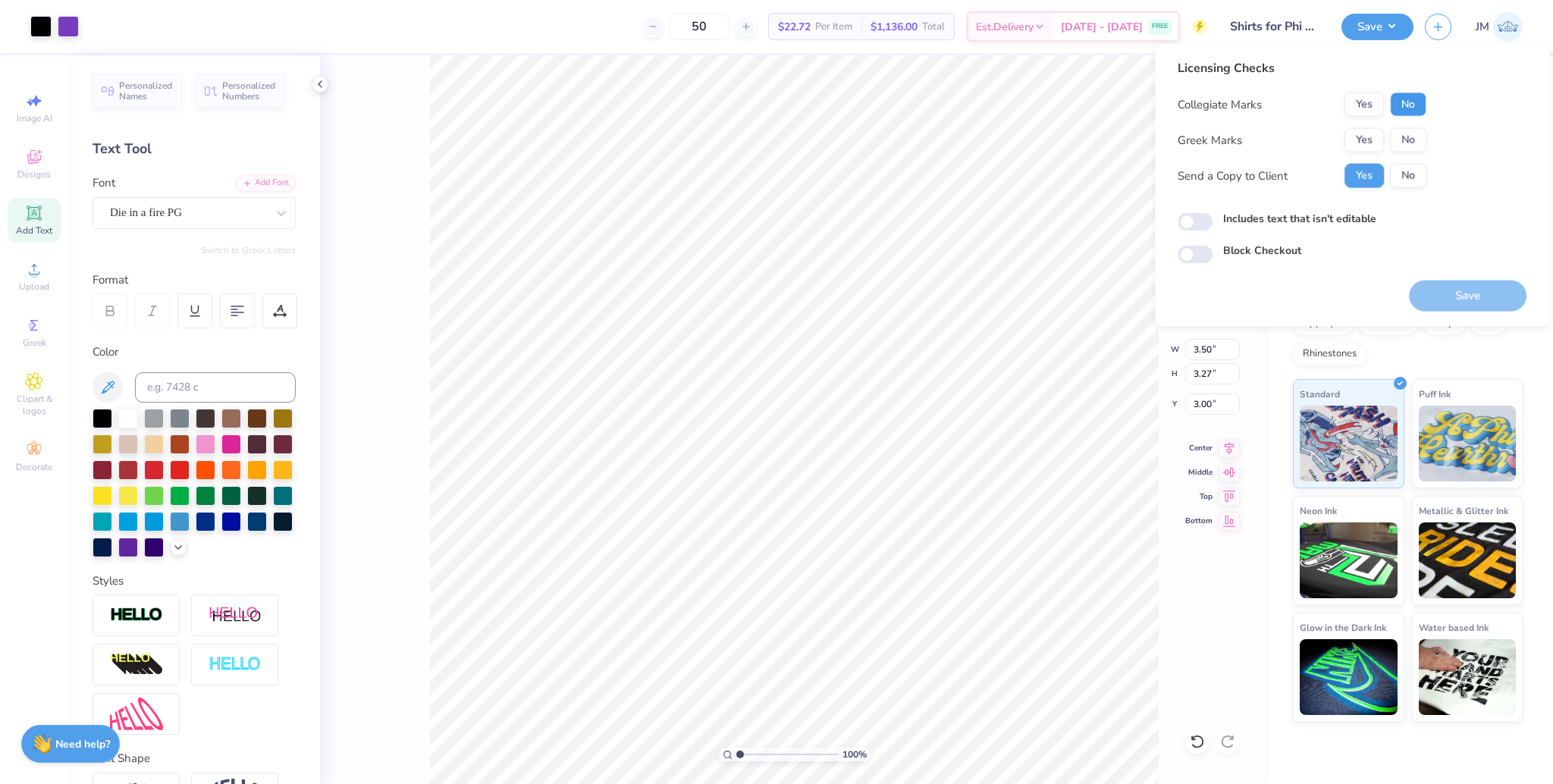
click at [1398, 103] on button "No" at bounding box center [1409, 104] width 37 height 24
click at [1357, 135] on button "Yes" at bounding box center [1364, 140] width 39 height 24
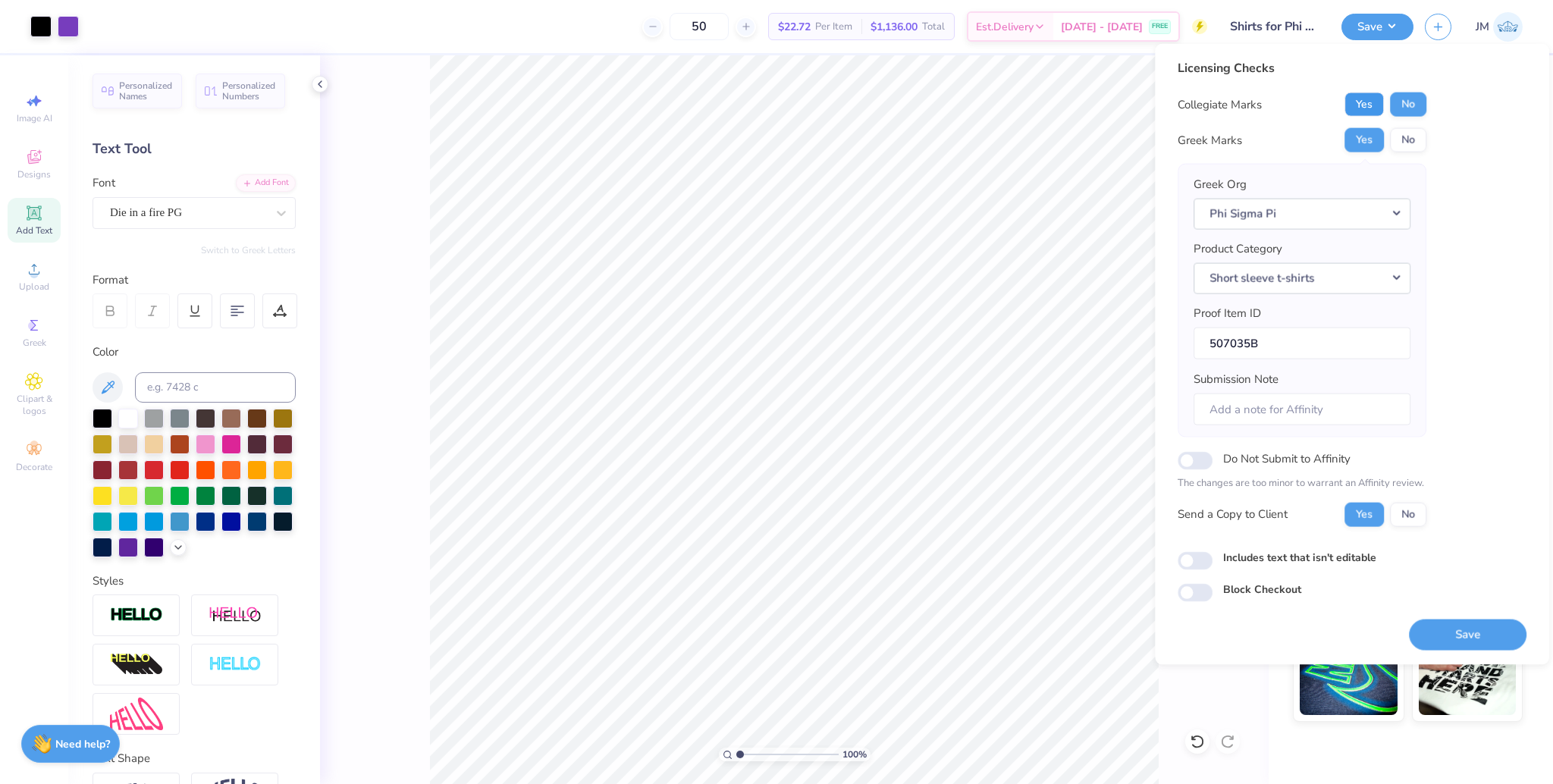
click at [1356, 106] on button "Yes" at bounding box center [1364, 104] width 39 height 24
click at [1441, 634] on button "Save" at bounding box center [1467, 633] width 117 height 31
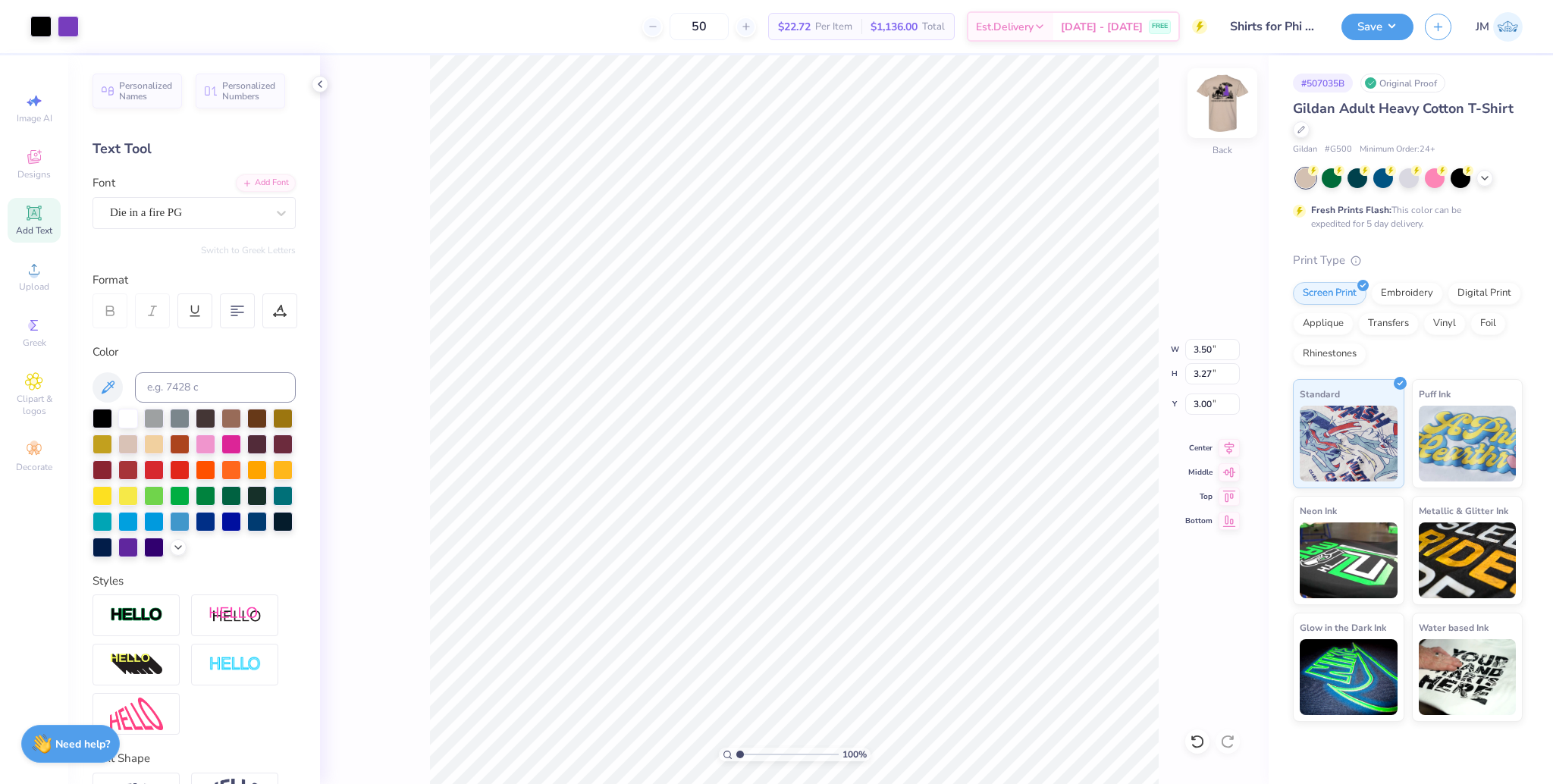
click at [1217, 120] on img at bounding box center [1222, 103] width 61 height 61
click at [1229, 106] on img at bounding box center [1222, 103] width 61 height 61
click at [1222, 104] on img at bounding box center [1222, 103] width 61 height 61
click at [1241, 114] on img at bounding box center [1222, 103] width 61 height 61
click at [1222, 100] on img at bounding box center [1222, 103] width 61 height 61
